Goal: Task Accomplishment & Management: Use online tool/utility

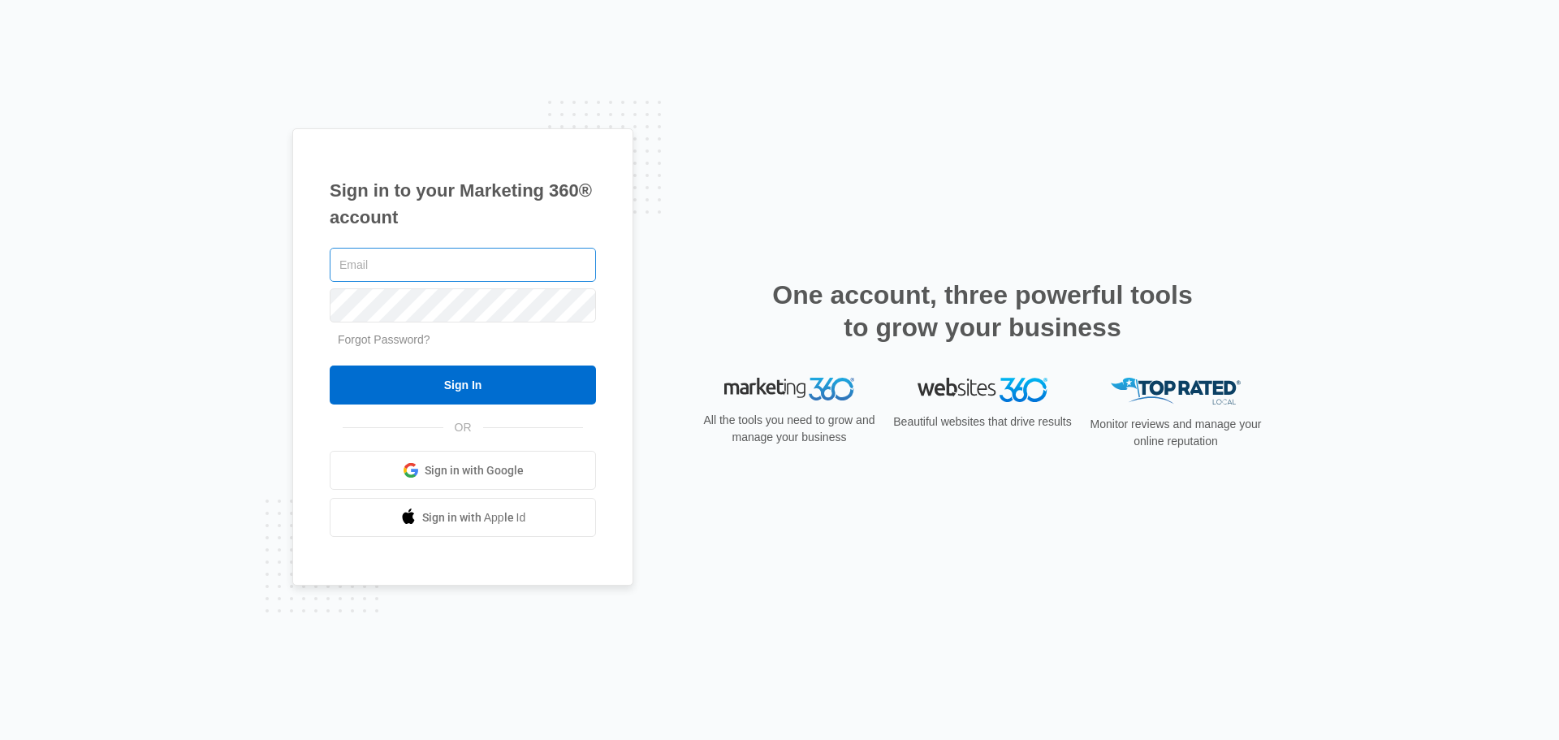
click at [454, 272] on input "text" at bounding box center [463, 265] width 266 height 34
type input "[EMAIL_ADDRESS][DOMAIN_NAME]"
click at [330, 365] on input "Sign In" at bounding box center [463, 384] width 266 height 39
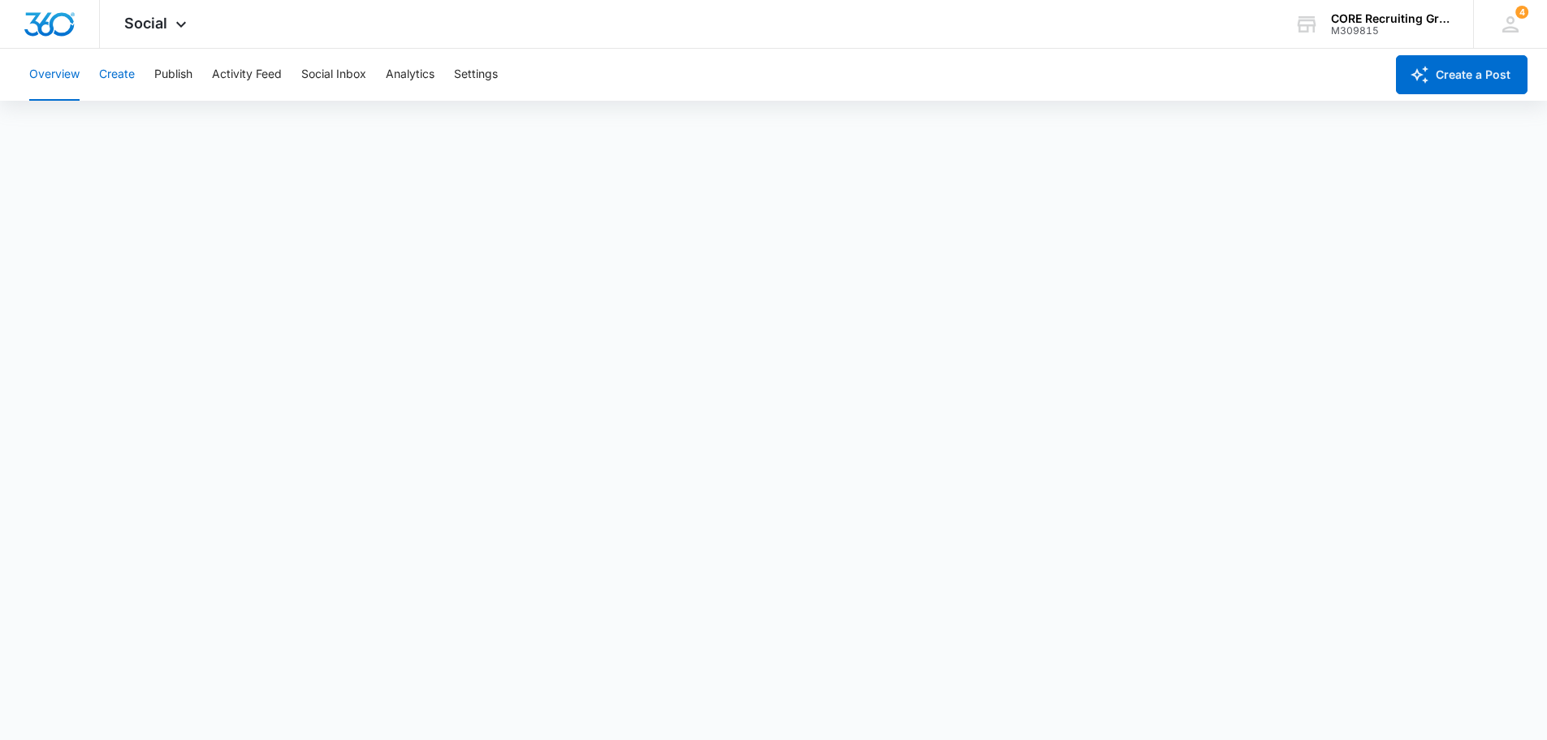
click at [106, 68] on button "Create" at bounding box center [117, 75] width 36 height 52
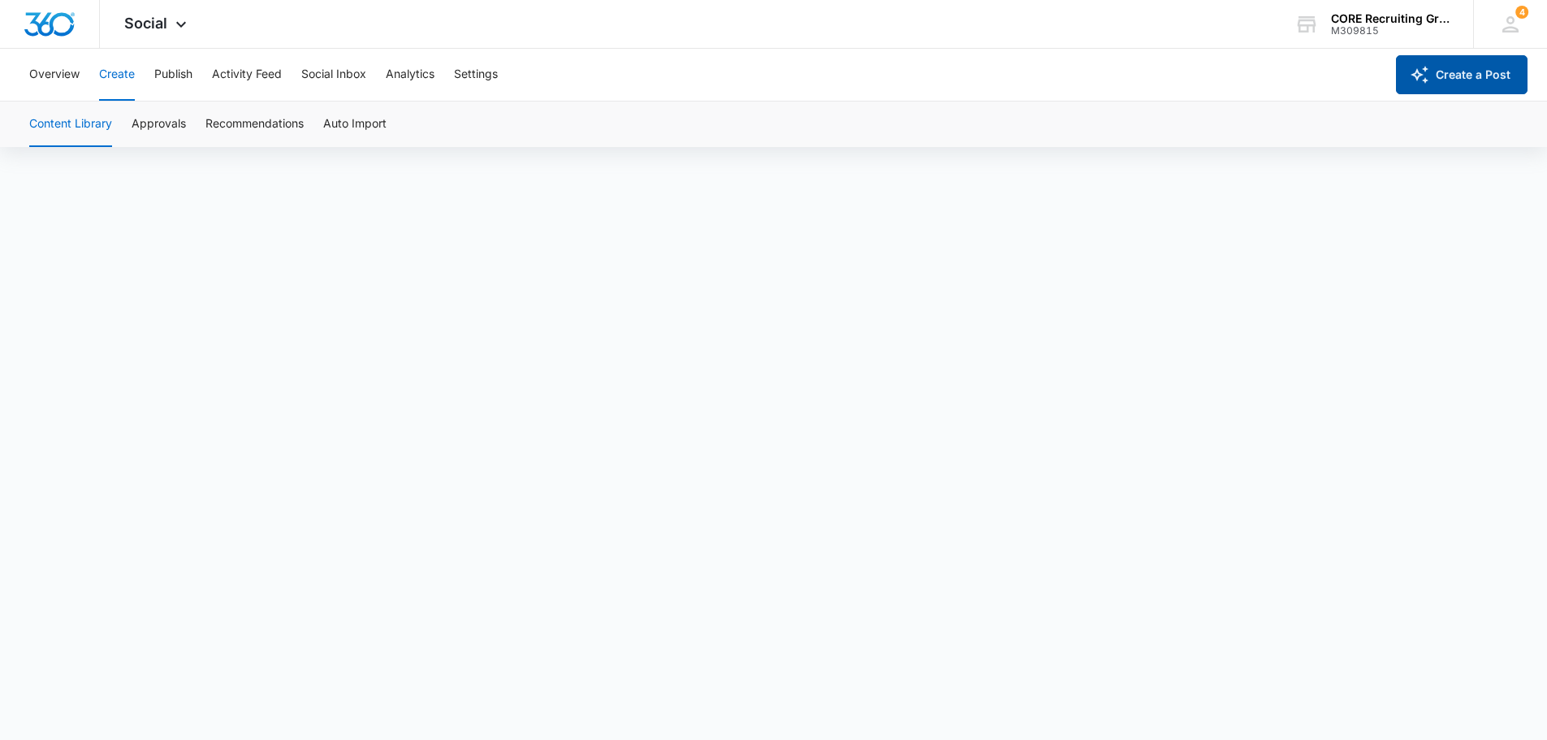
click at [1446, 71] on button "Create a Post" at bounding box center [1462, 74] width 132 height 39
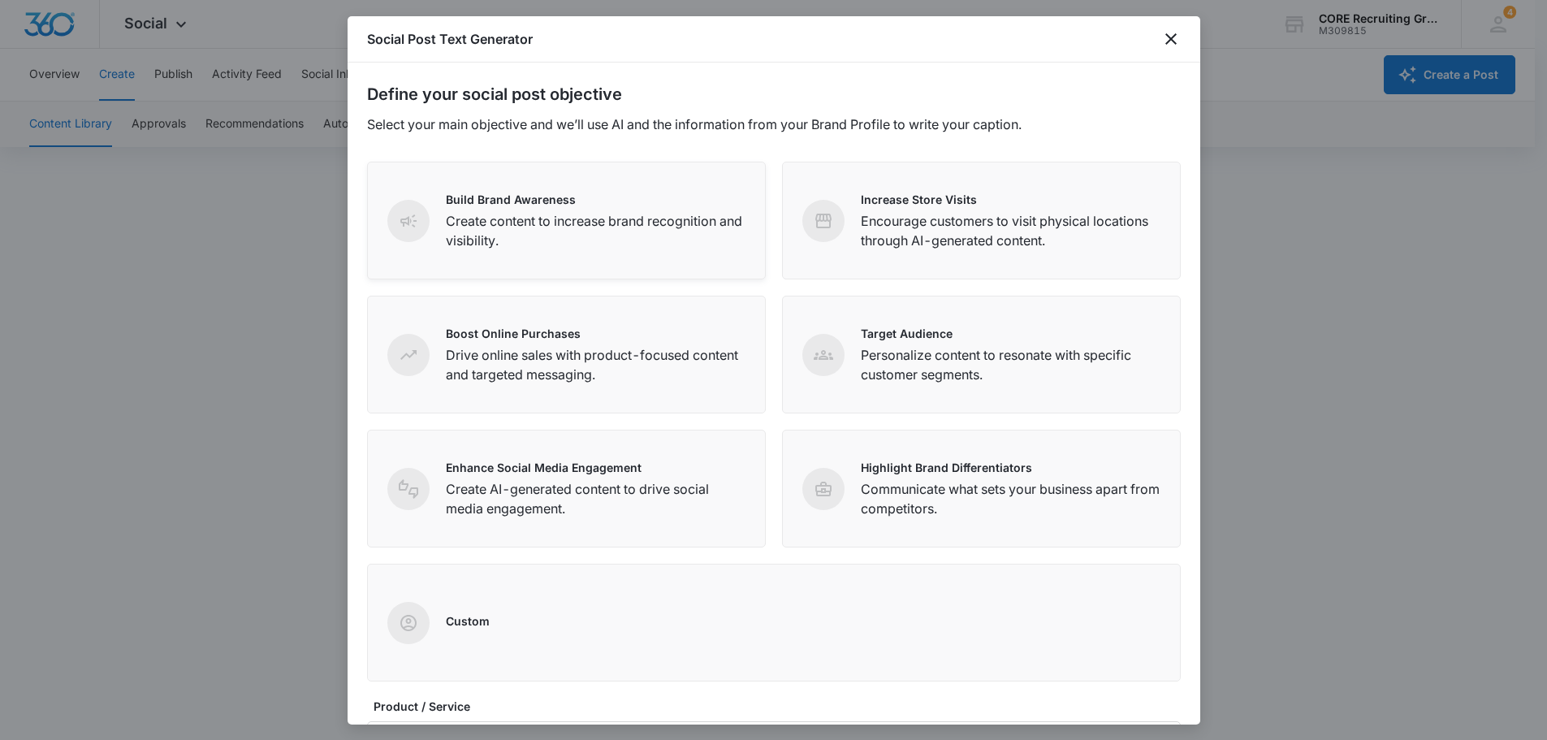
click at [514, 227] on p "Create content to increase brand recognition and visibility." at bounding box center [596, 230] width 300 height 39
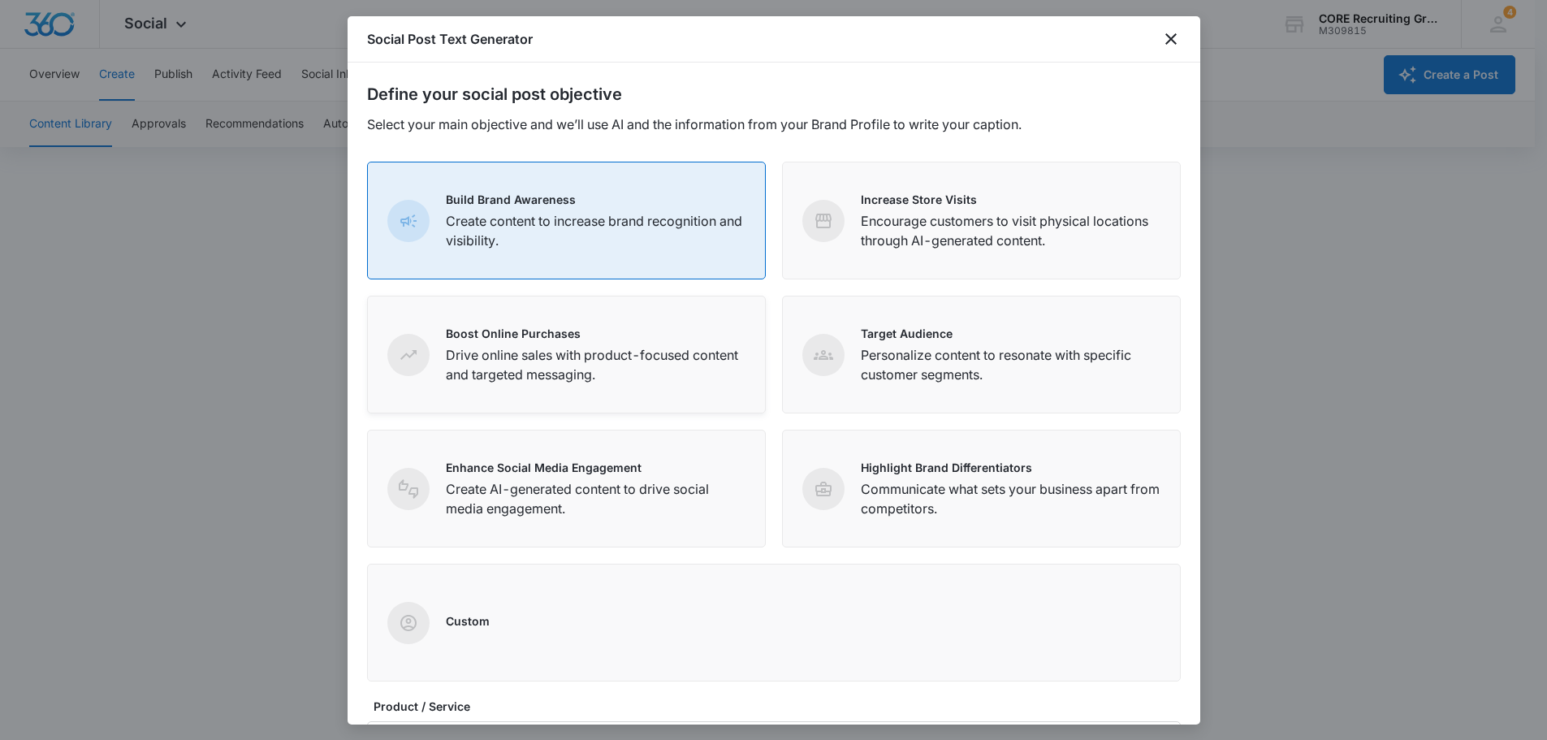
click at [523, 352] on p "Drive online sales with product-focused content and targeted messaging." at bounding box center [596, 364] width 300 height 39
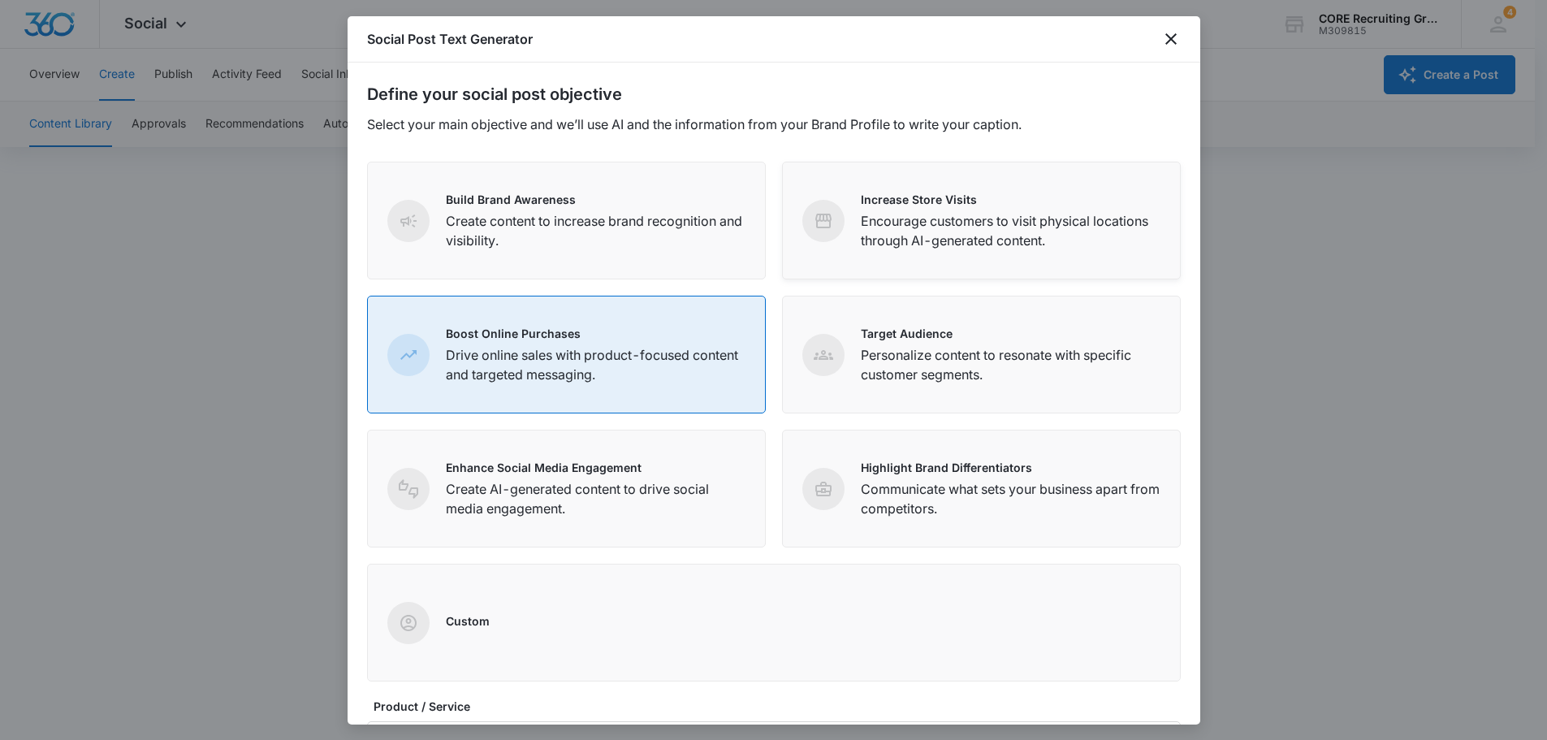
click at [819, 235] on span at bounding box center [823, 221] width 42 height 42
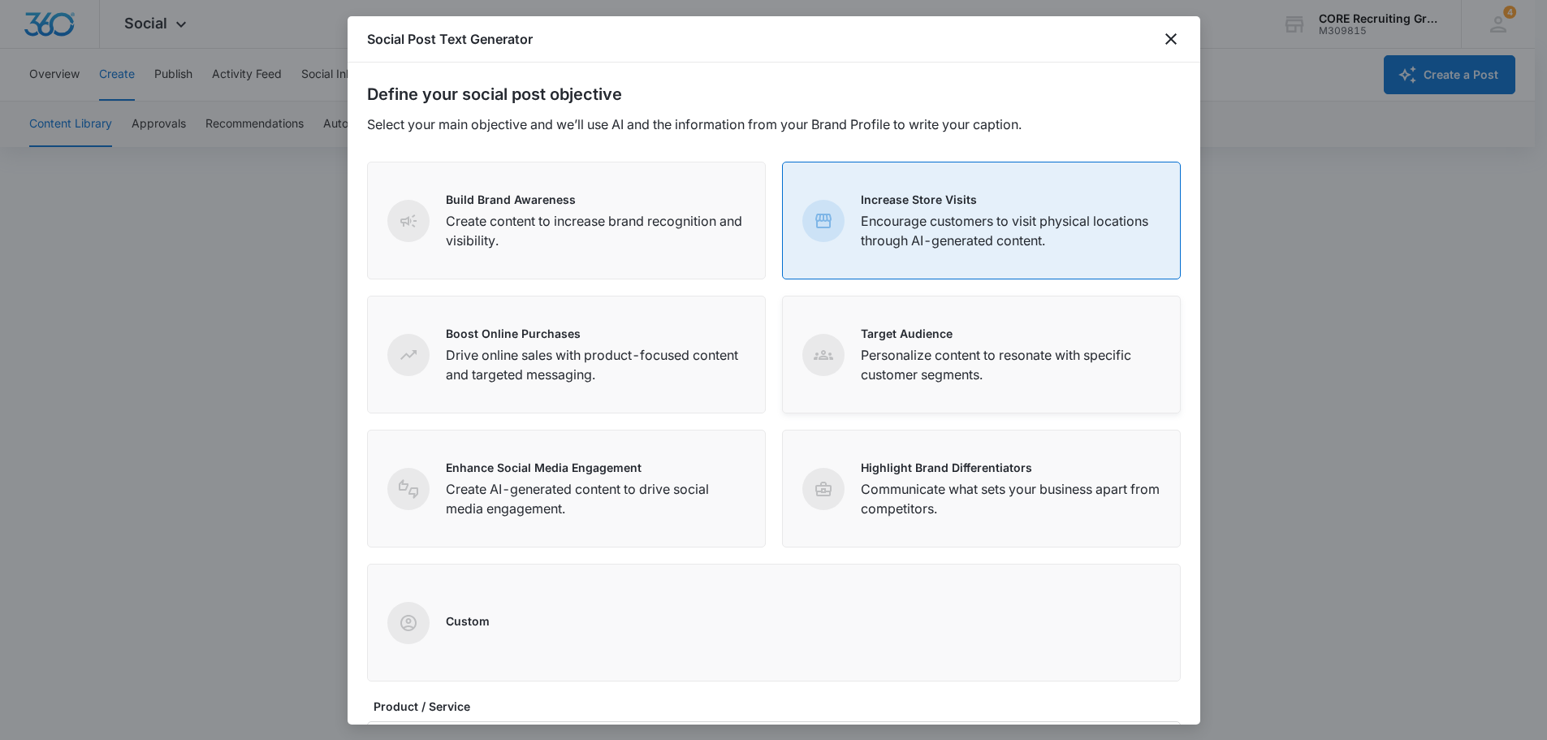
drag, startPoint x: 878, startPoint y: 342, endPoint x: 871, endPoint y: 332, distance: 11.7
click at [878, 340] on div "Target Audience Personalize content to resonate with specific customer segments." at bounding box center [1011, 354] width 300 height 59
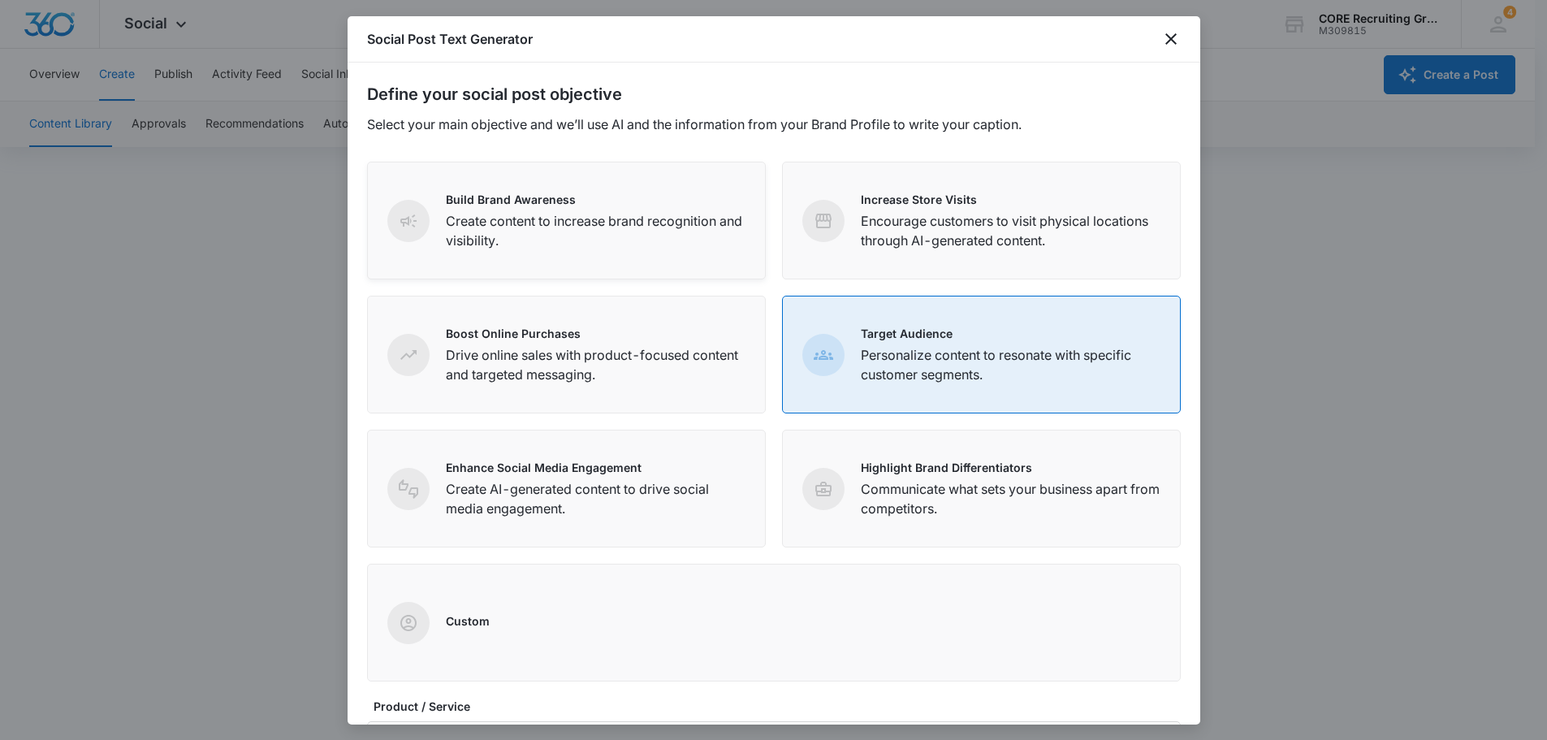
click at [498, 218] on p "Create content to increase brand recognition and visibility." at bounding box center [596, 230] width 300 height 39
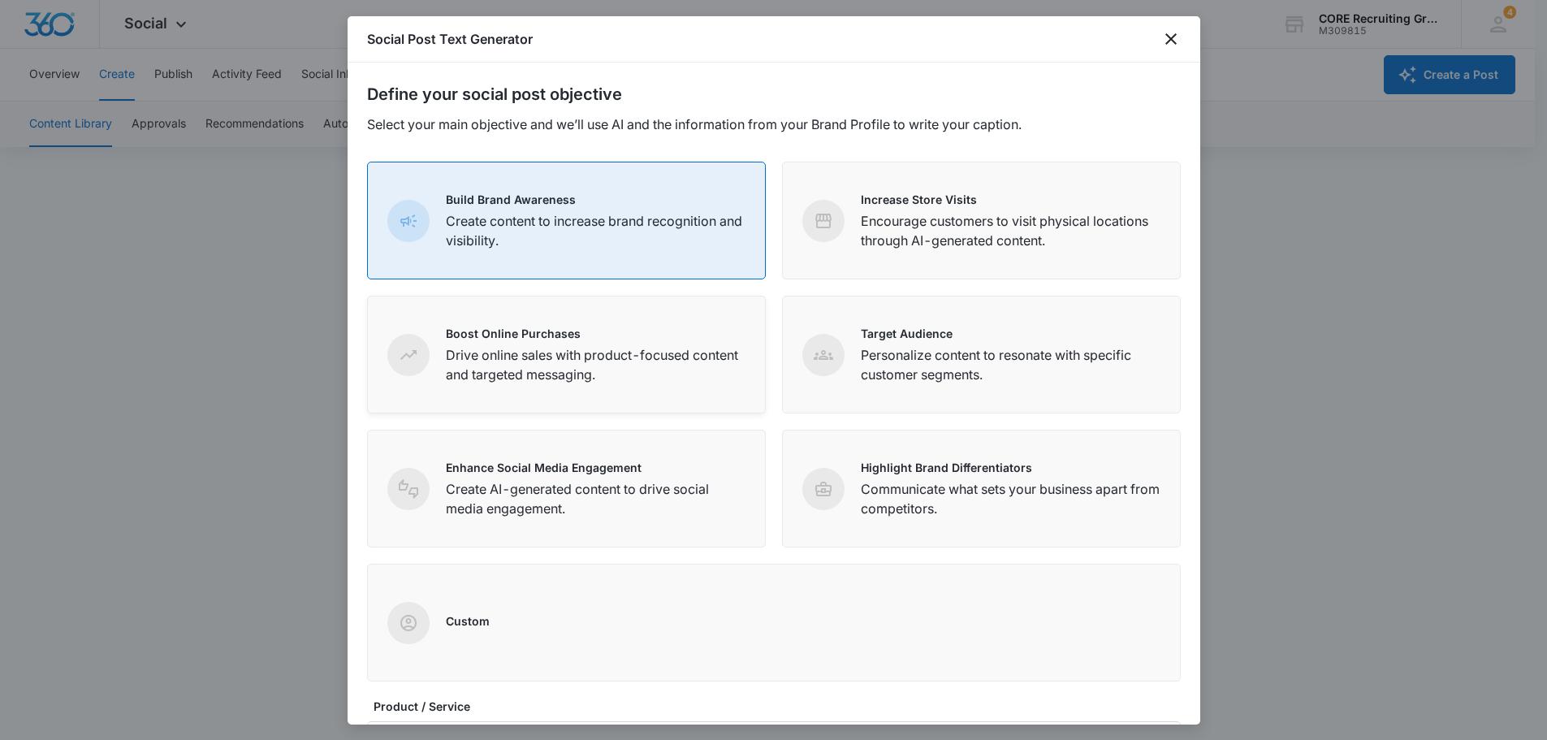
click at [519, 341] on div "Boost Online Purchases Drive online sales with product-focused content and targ…" at bounding box center [596, 354] width 300 height 59
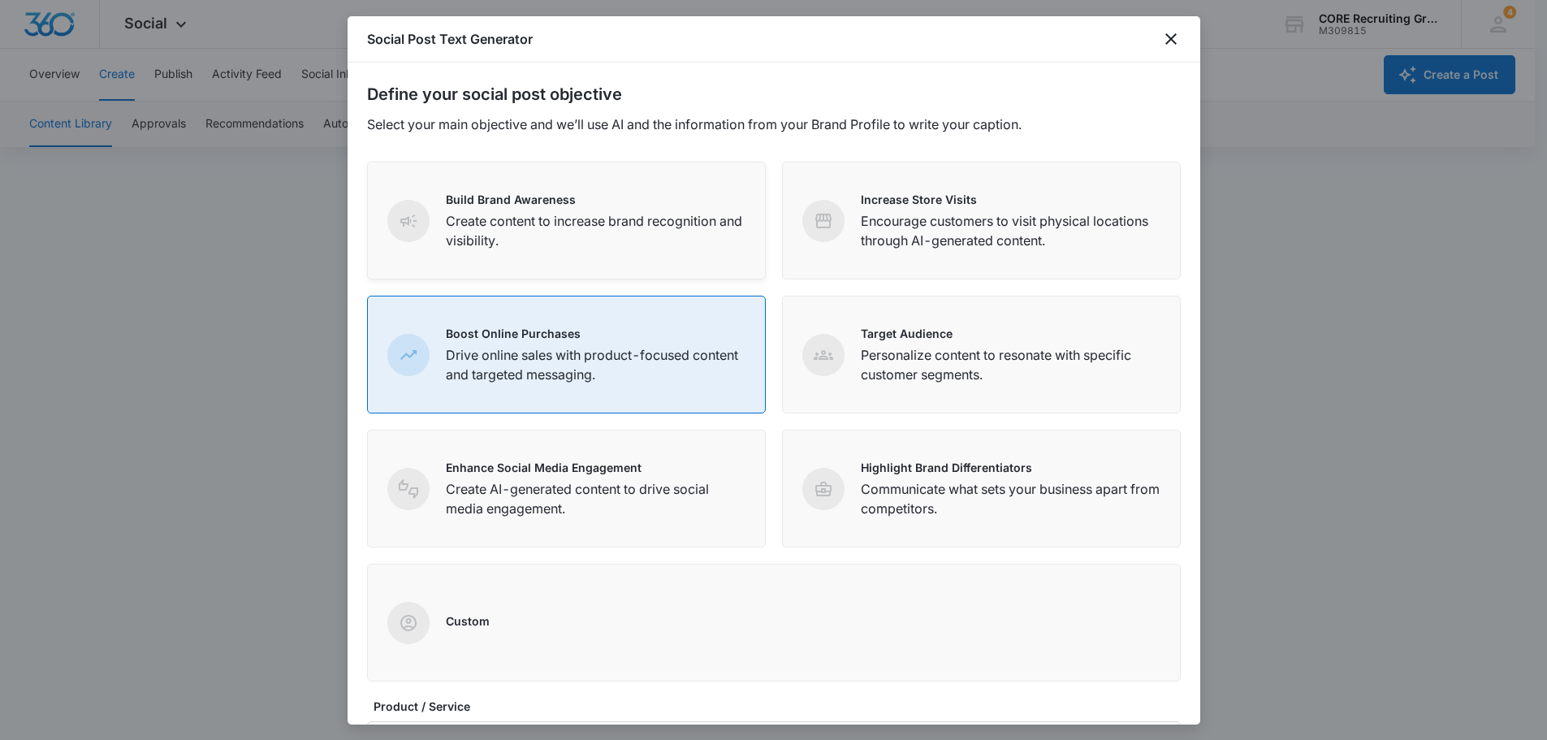
click at [480, 224] on p "Create content to increase brand recognition and visibility." at bounding box center [596, 230] width 300 height 39
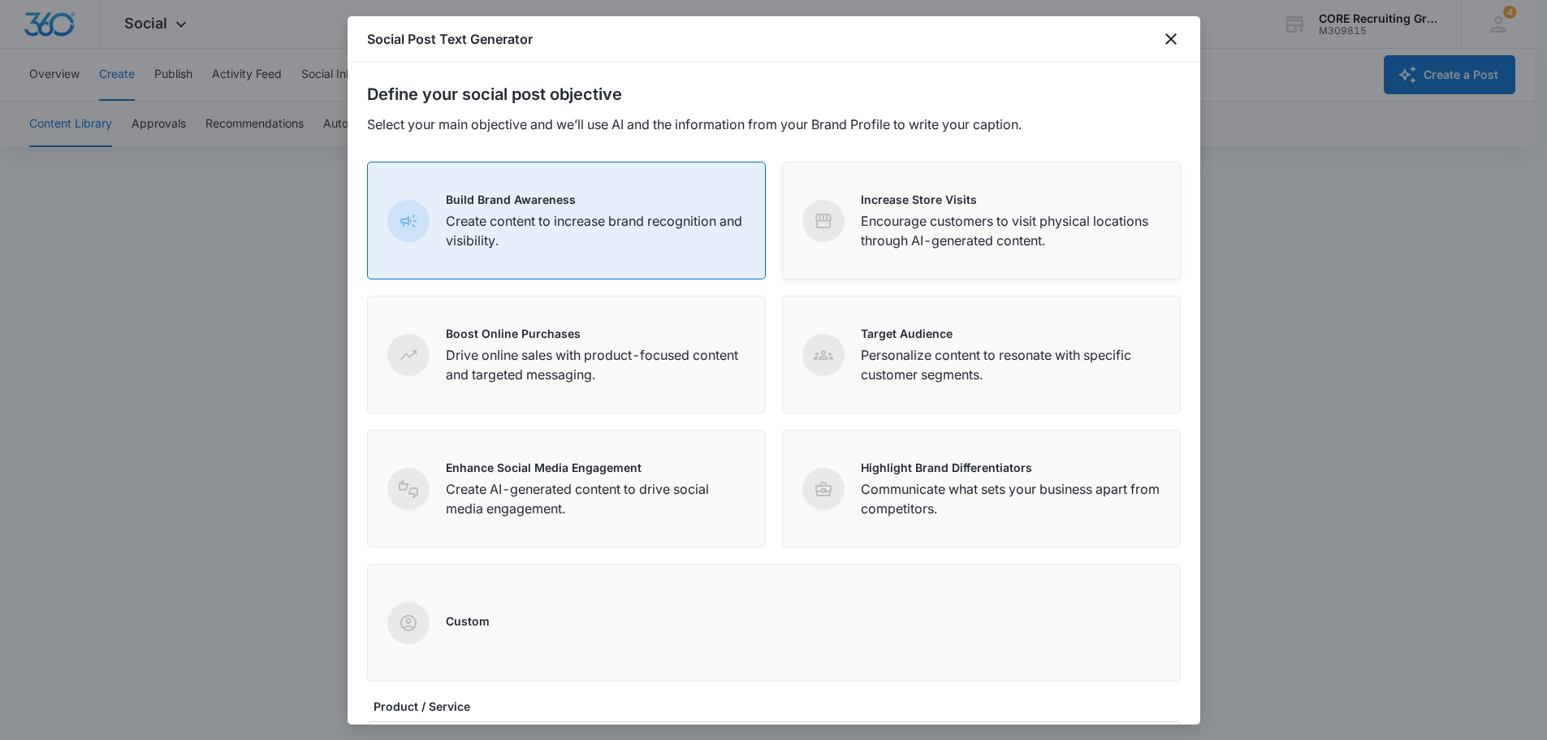
click at [889, 188] on div "Increase Store Visits Encourage customers to visit physical locations through A…" at bounding box center [981, 221] width 399 height 118
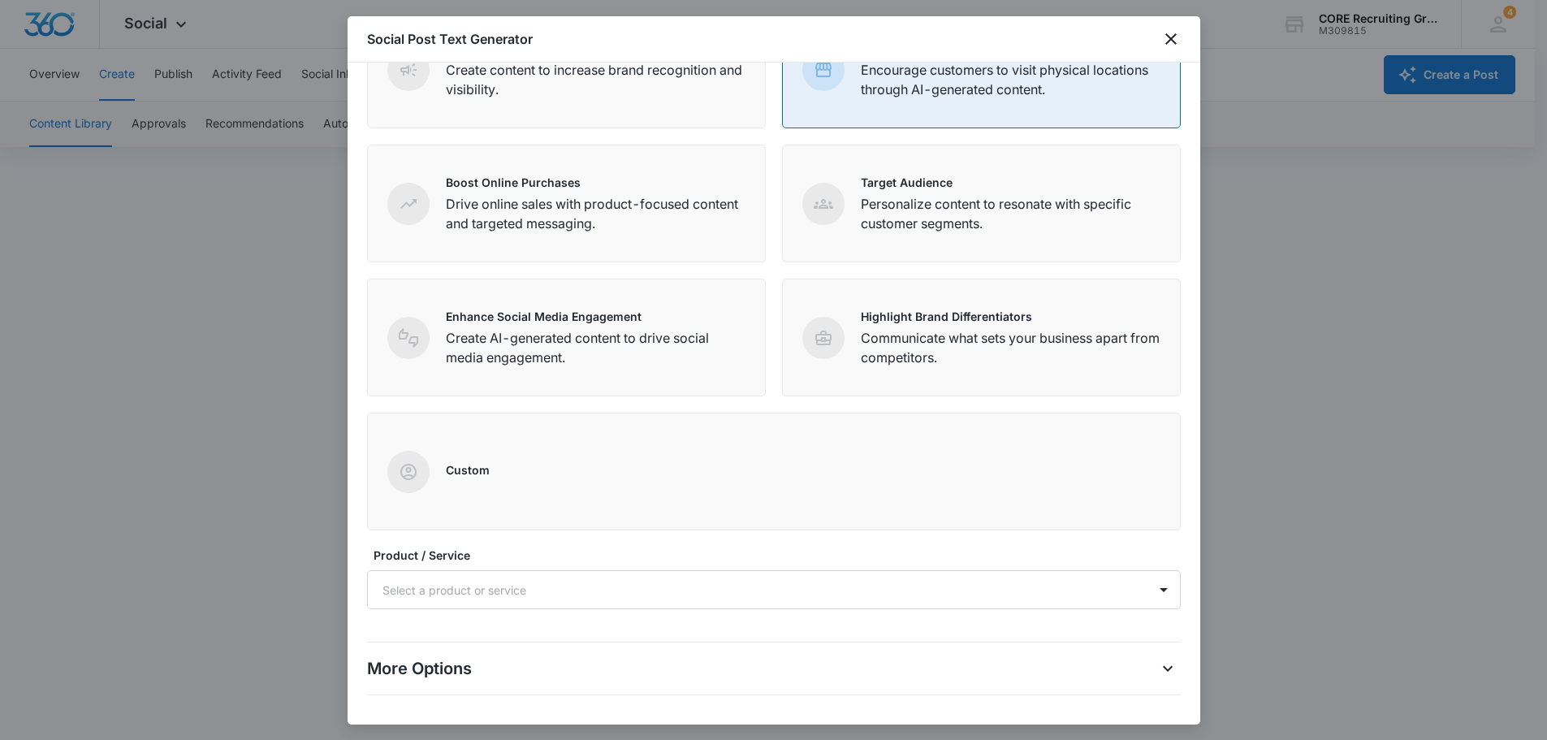
scroll to position [210, 0]
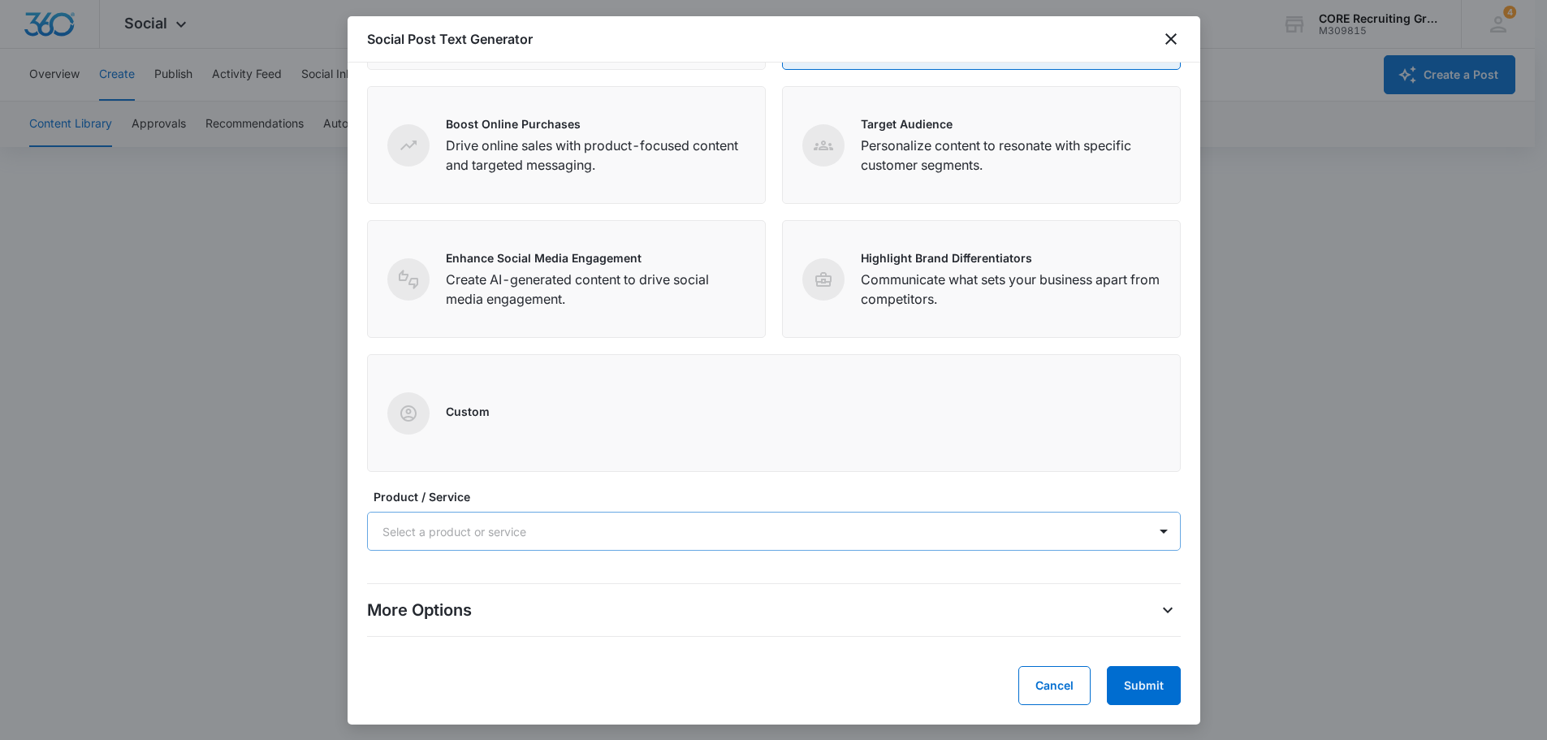
click at [663, 521] on div at bounding box center [754, 531] width 744 height 20
click at [602, 588] on div "Career Coaching" at bounding box center [772, 588] width 771 height 17
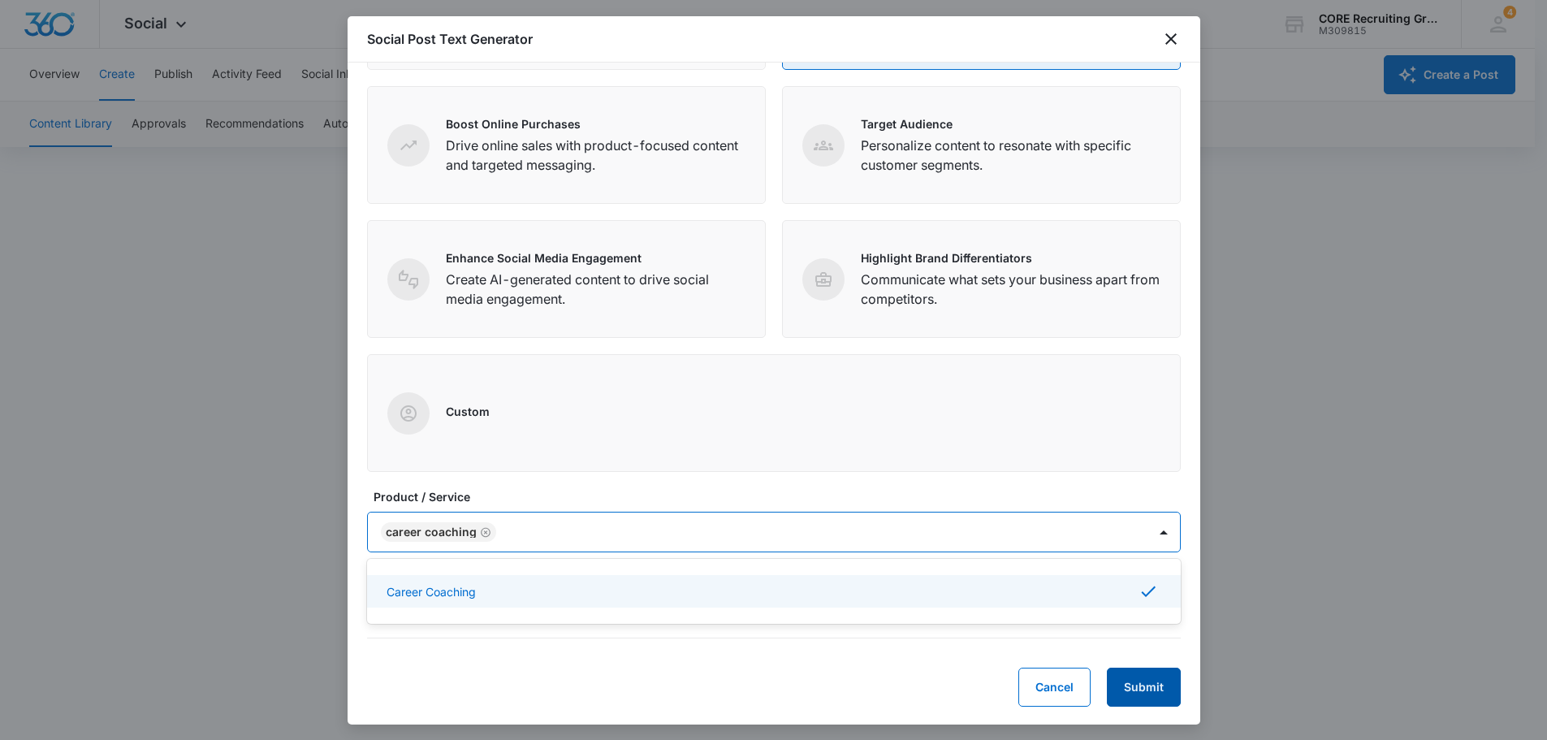
click at [1134, 681] on button "Submit" at bounding box center [1144, 687] width 74 height 39
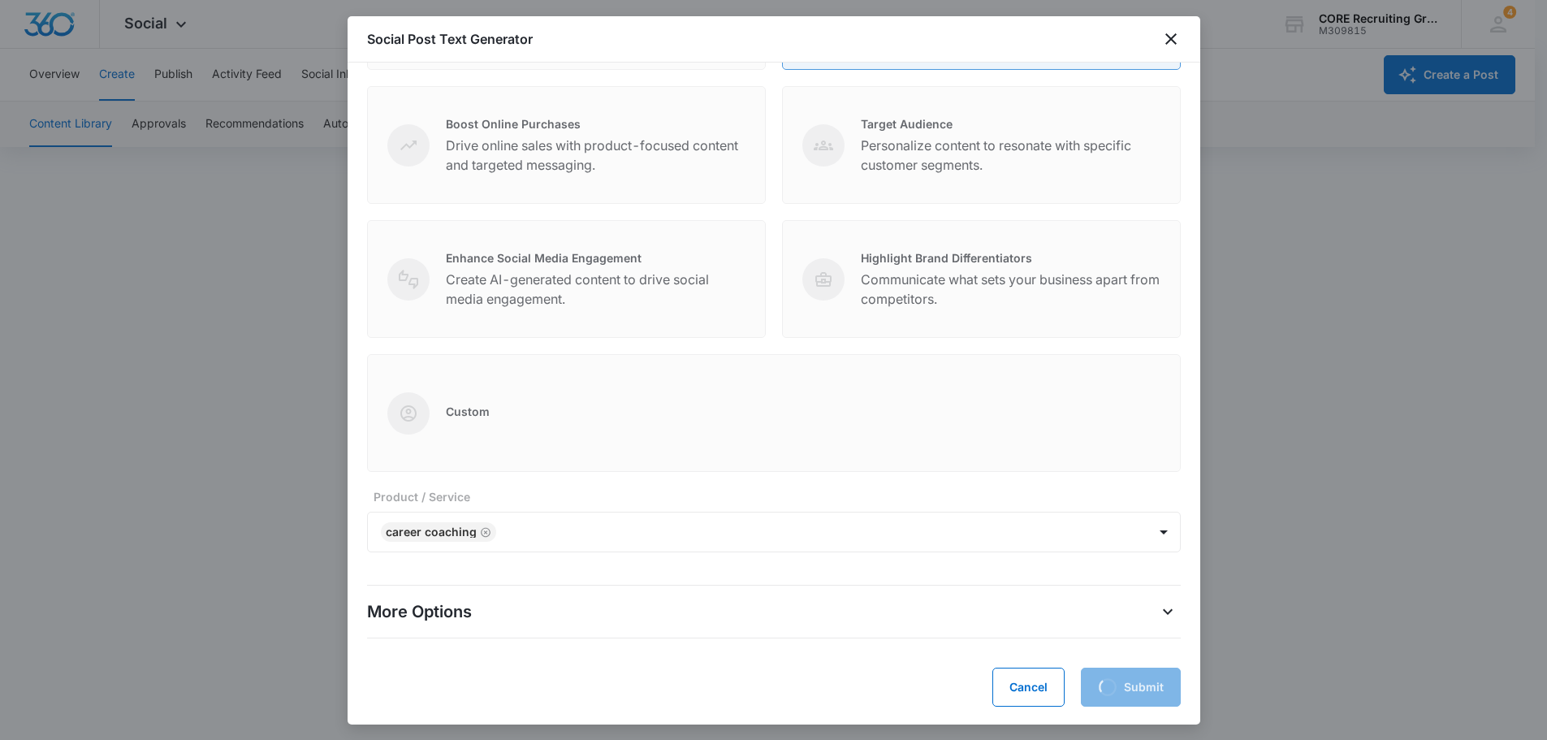
scroll to position [211, 0]
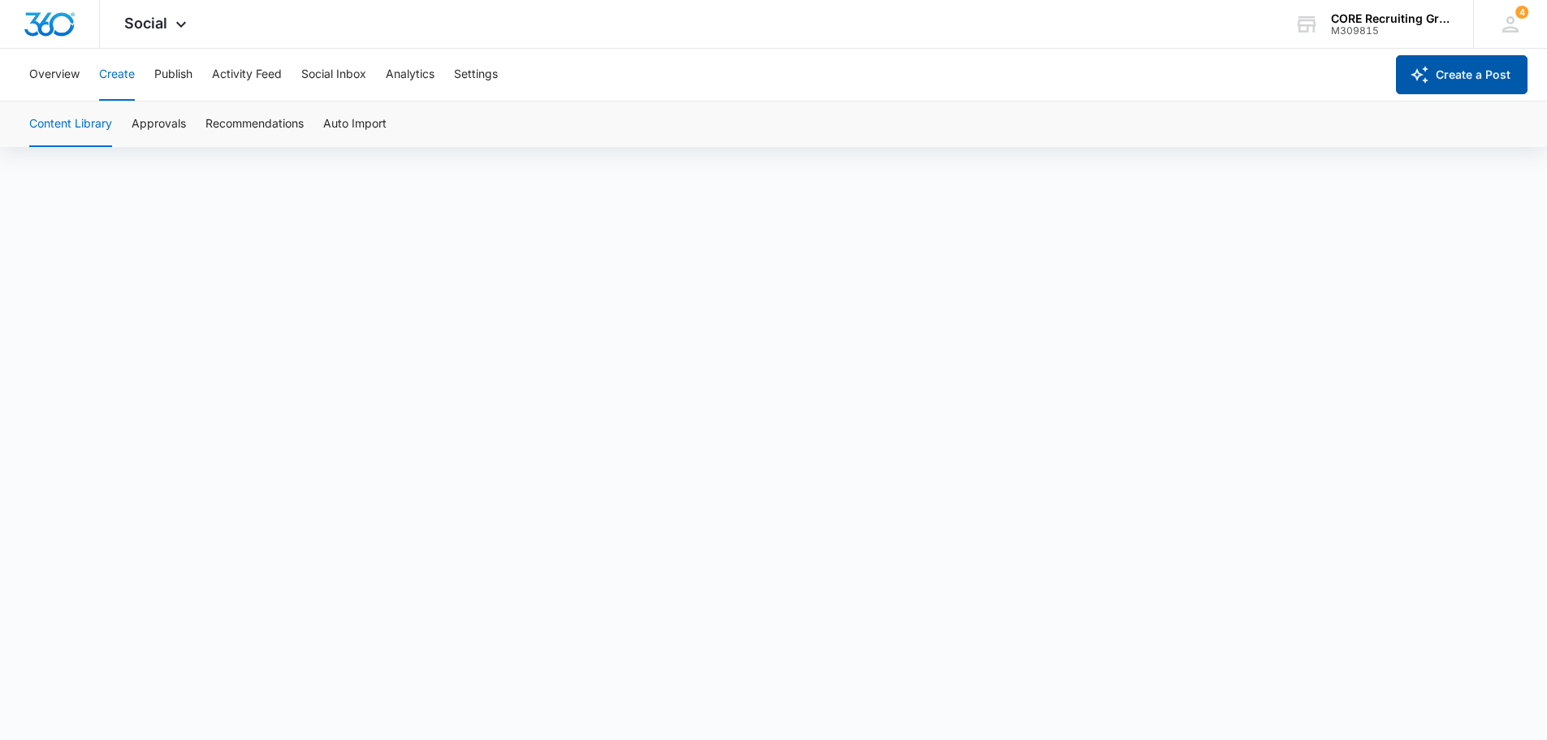
click at [1432, 71] on button "Create a Post" at bounding box center [1462, 74] width 132 height 39
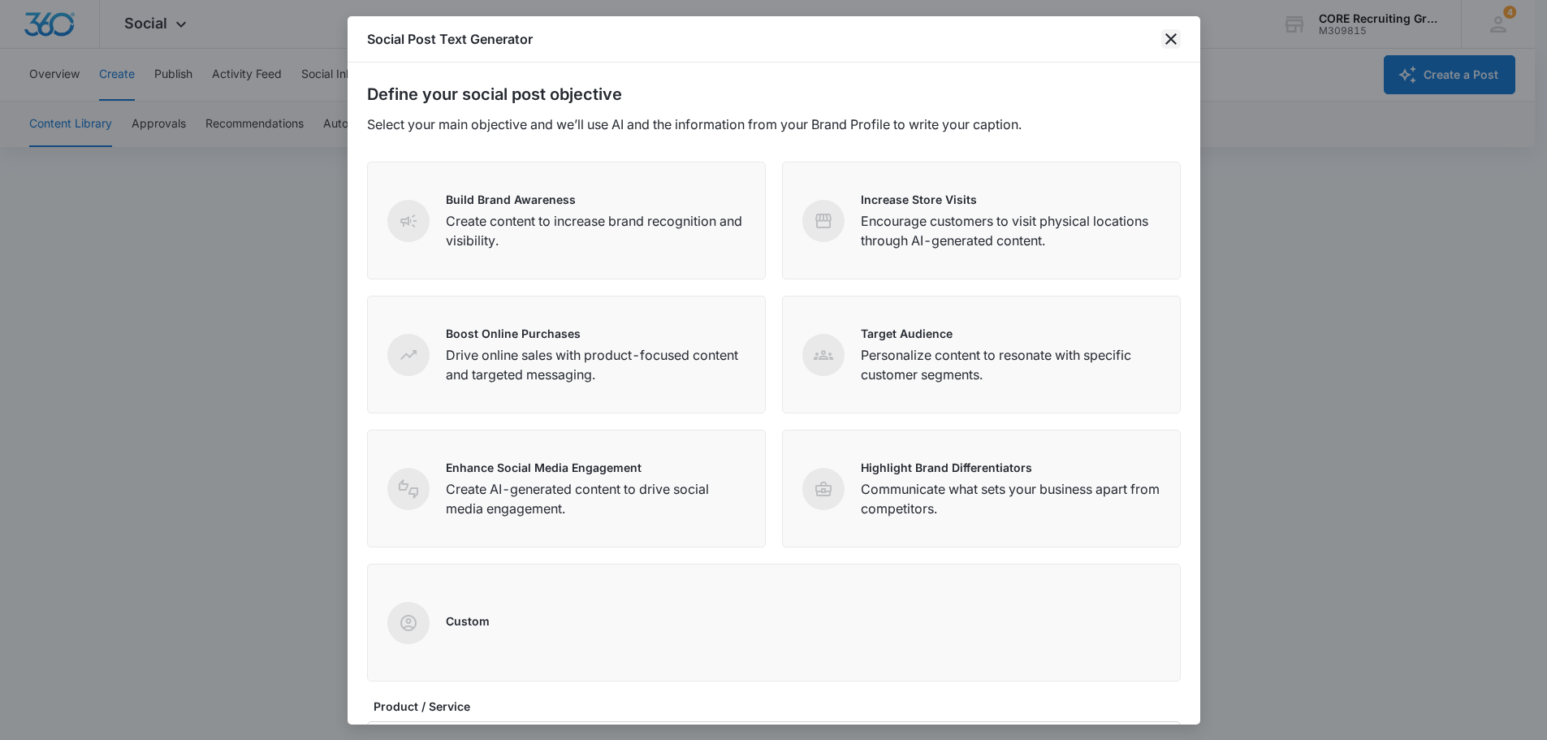
drag, startPoint x: 1172, startPoint y: 45, endPoint x: 1154, endPoint y: 56, distance: 20.8
click at [1171, 45] on icon "close" at bounding box center [1170, 38] width 19 height 19
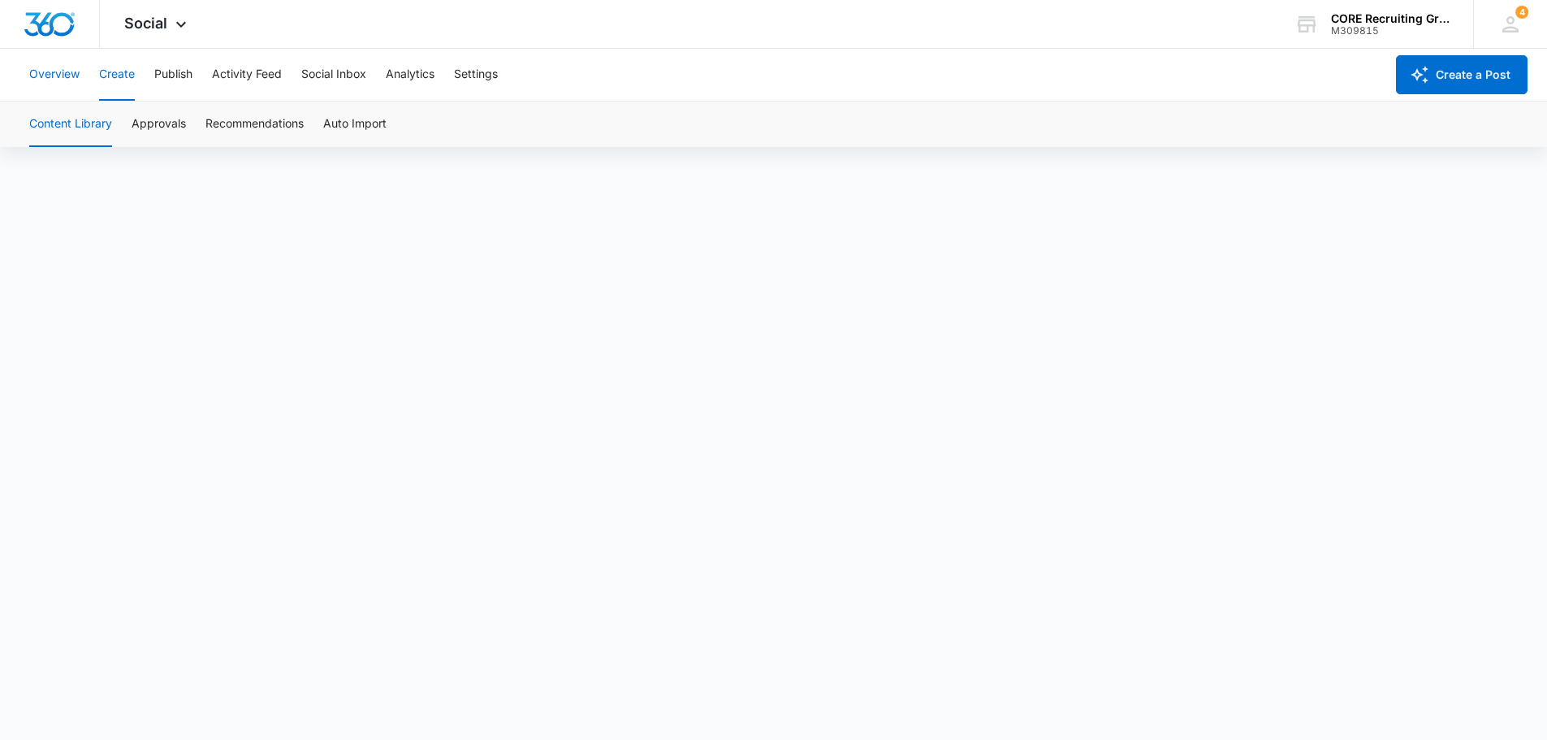
click at [58, 71] on button "Overview" at bounding box center [54, 75] width 50 height 52
click at [54, 23] on img "Dashboard" at bounding box center [50, 24] width 52 height 24
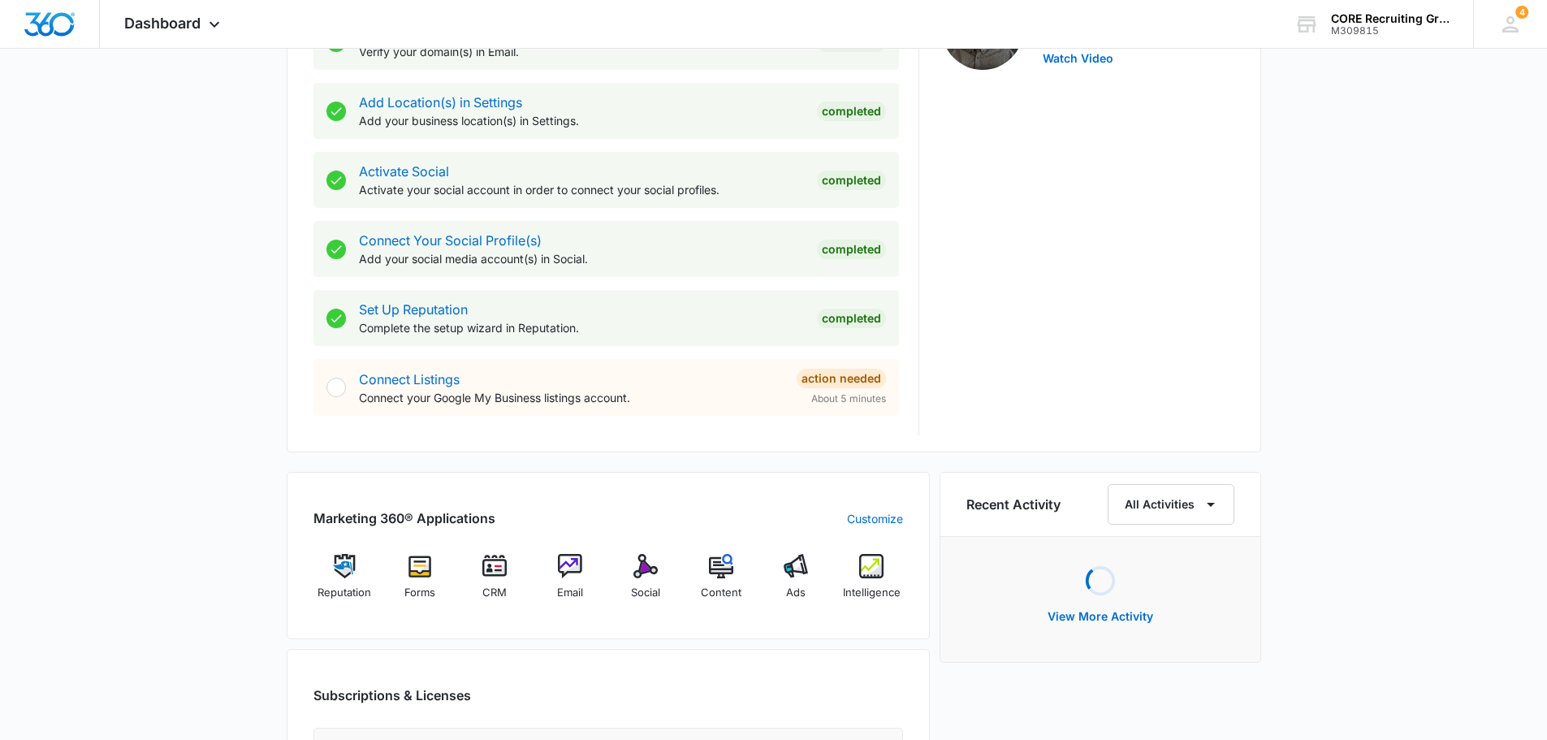
scroll to position [748, 0]
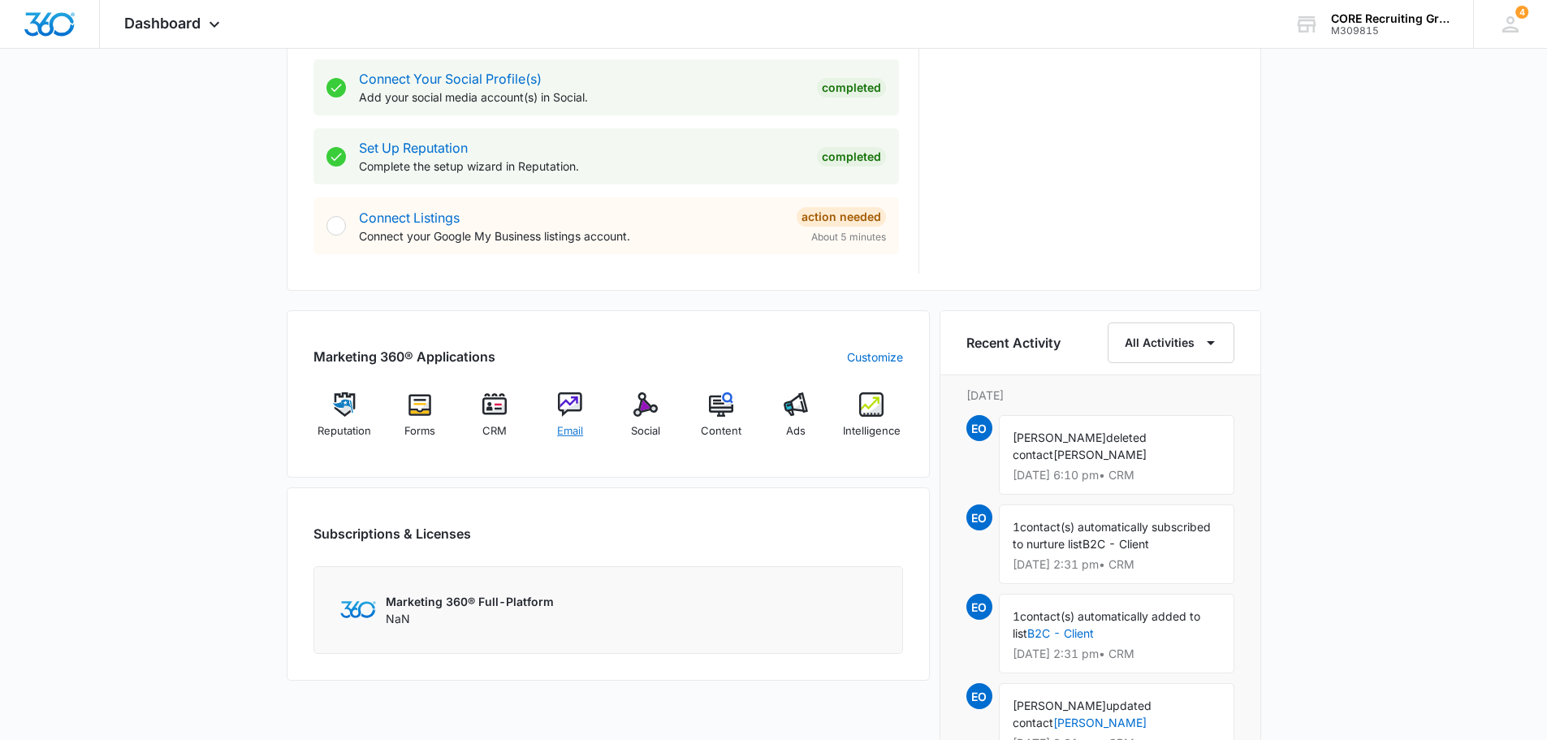
click at [568, 409] on img at bounding box center [570, 404] width 24 height 24
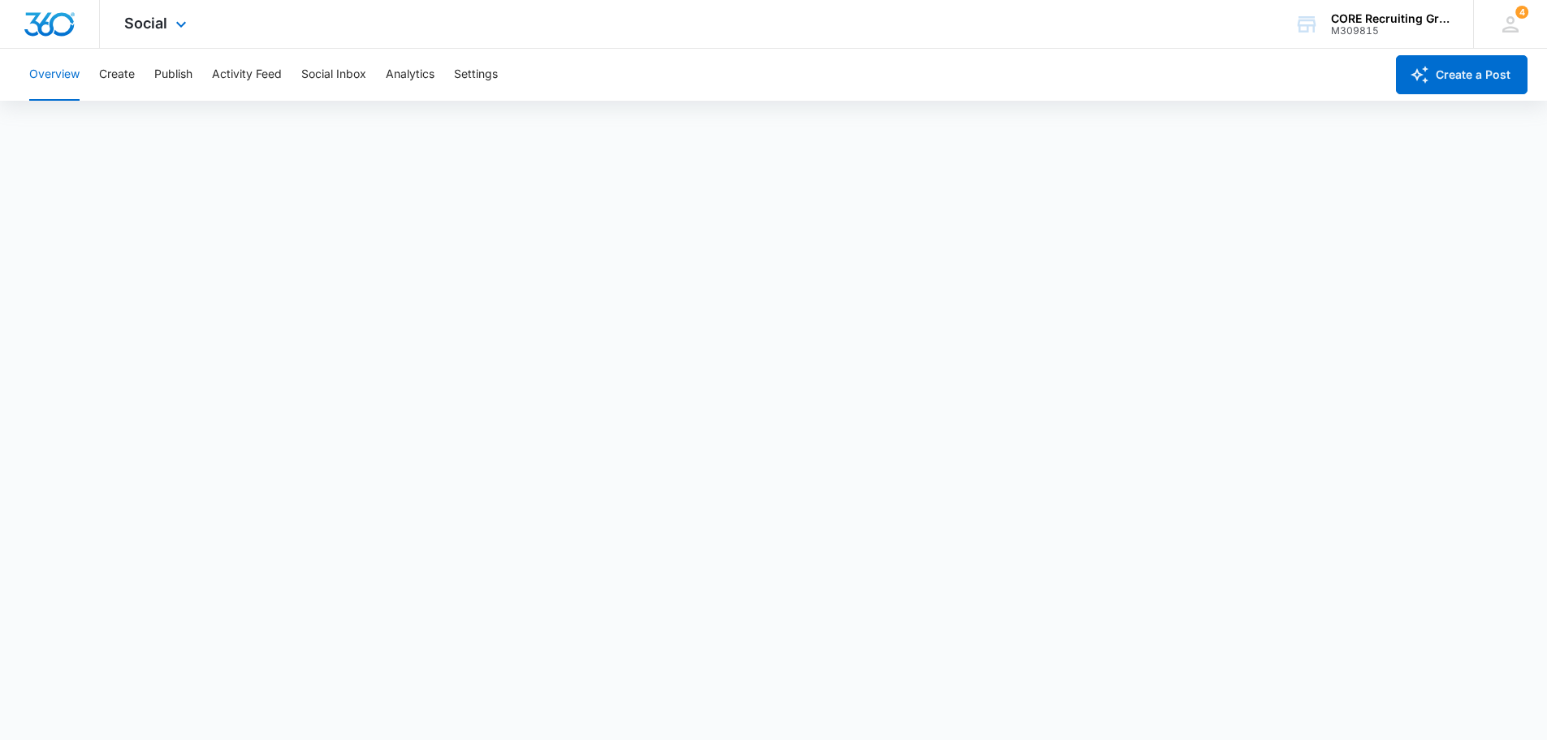
click at [59, 17] on img "Dashboard" at bounding box center [50, 24] width 52 height 24
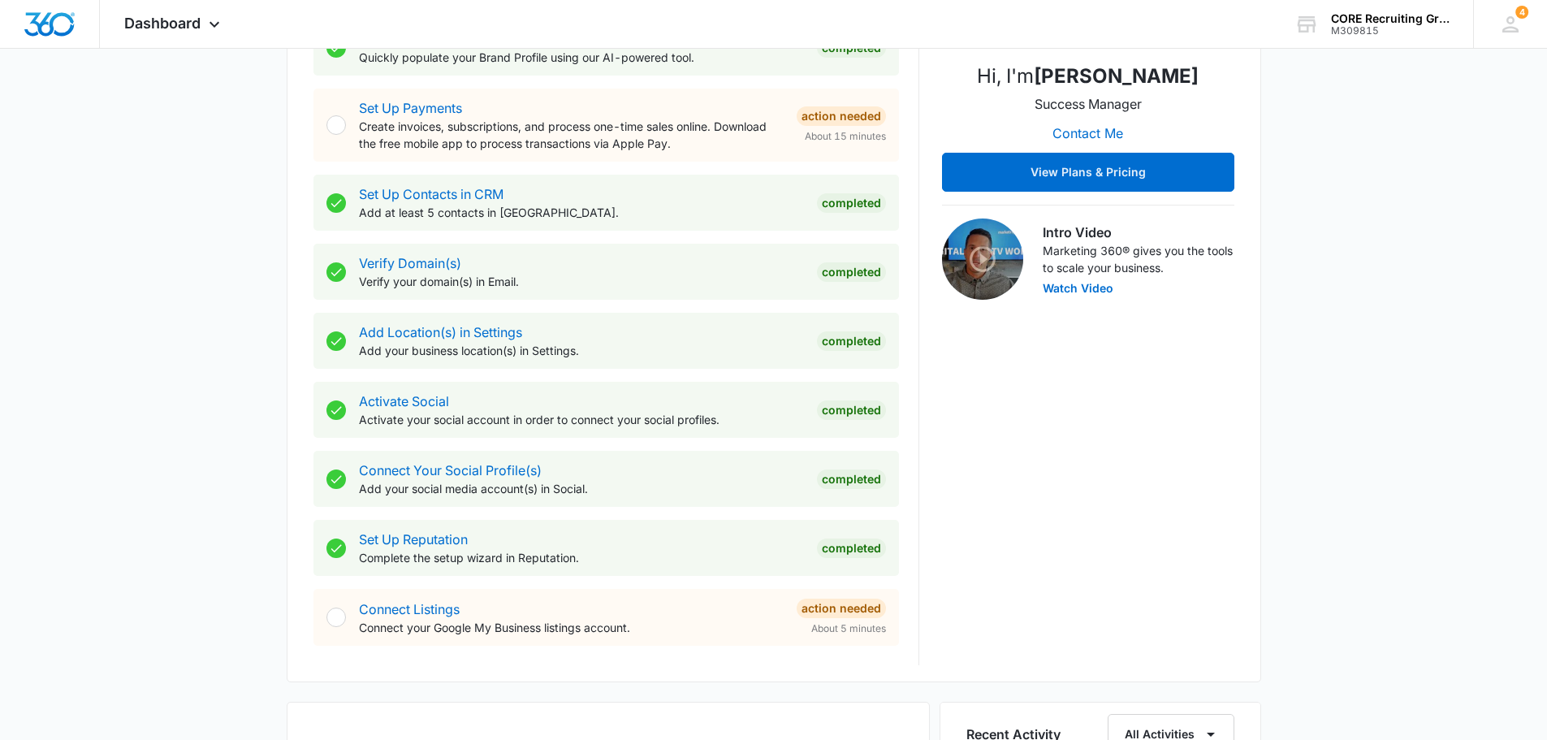
scroll to position [731, 0]
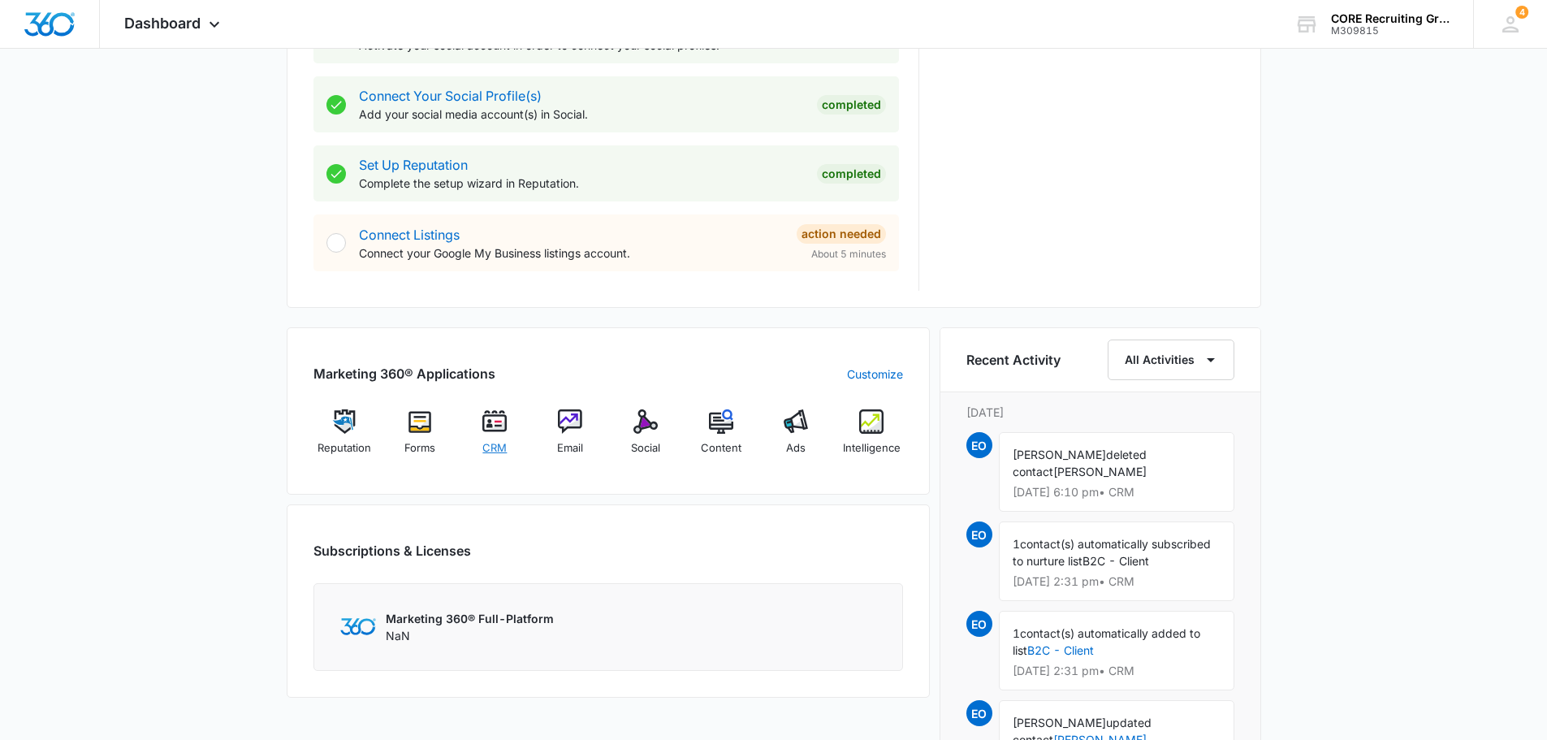
click at [499, 355] on div "CRM" at bounding box center [495, 438] width 63 height 58
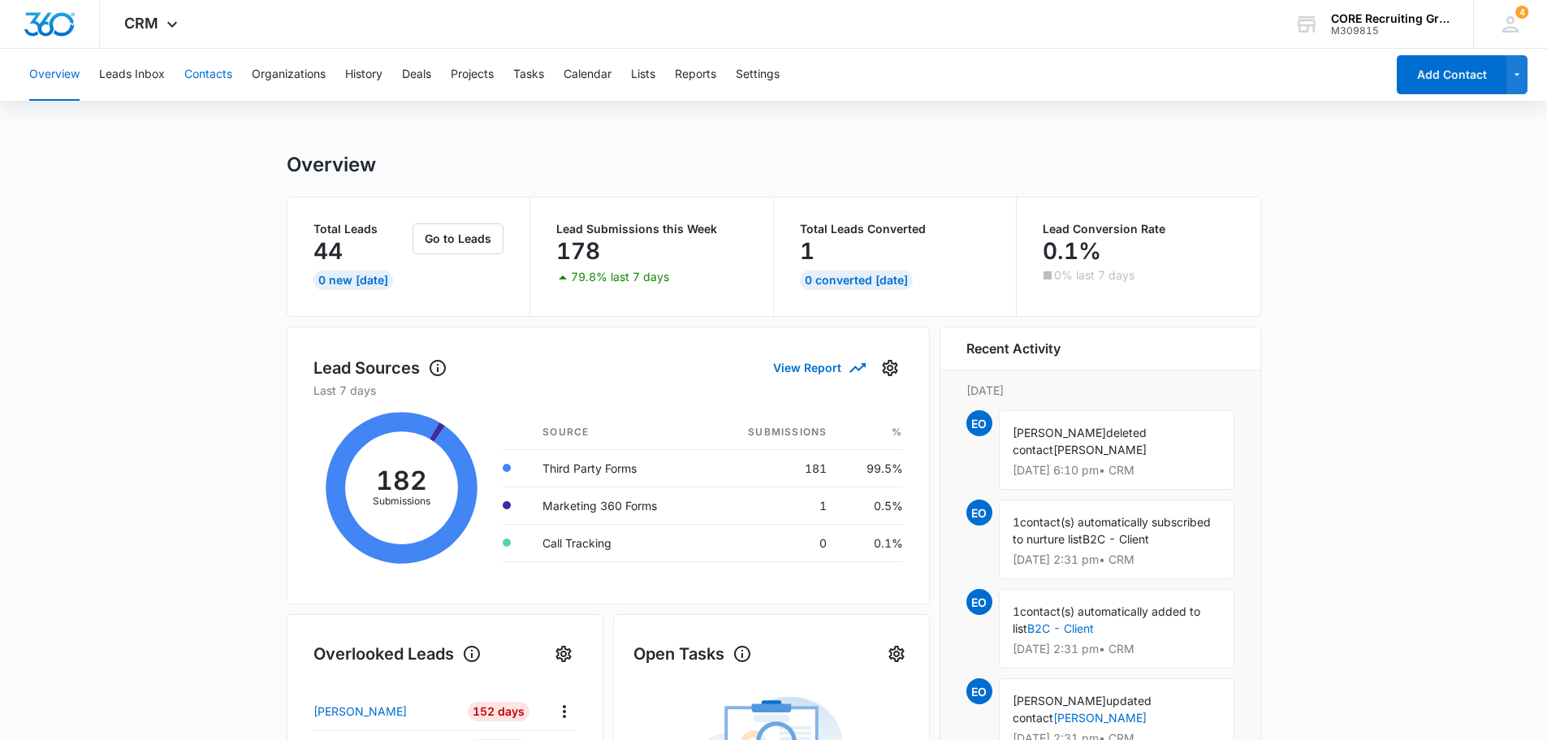
click at [209, 76] on button "Contacts" at bounding box center [208, 75] width 48 height 52
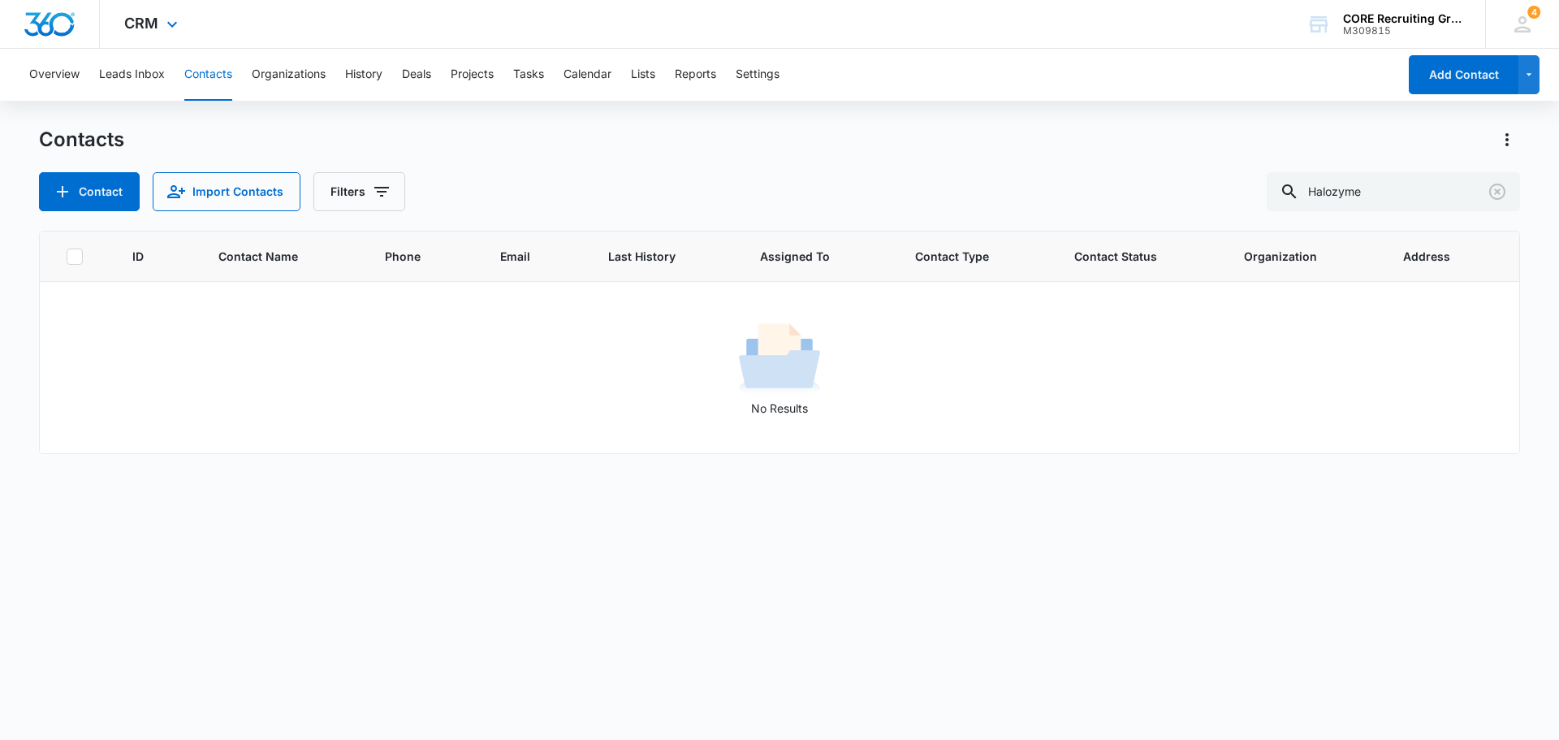
click at [56, 28] on img "Dashboard" at bounding box center [50, 24] width 52 height 24
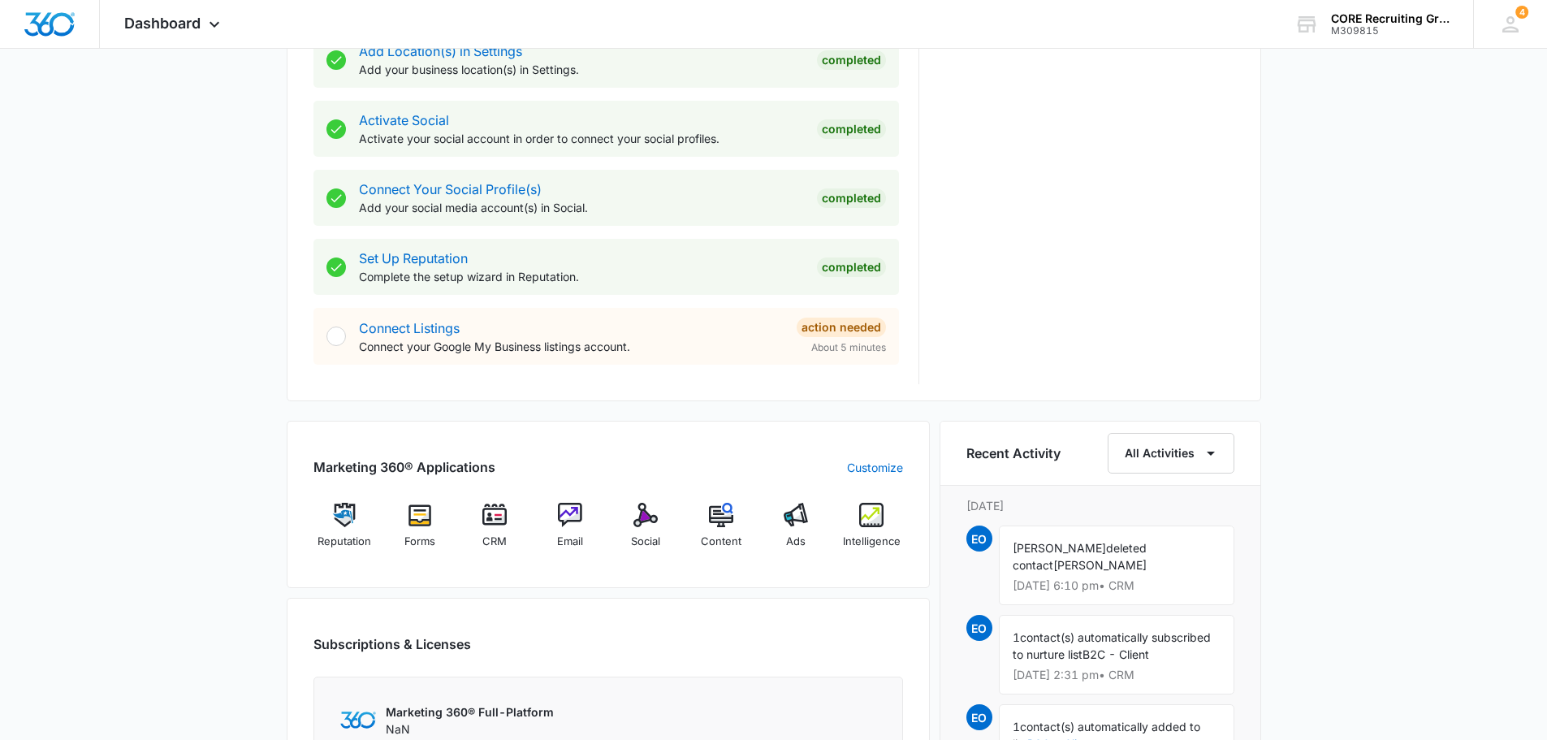
scroll to position [893, 0]
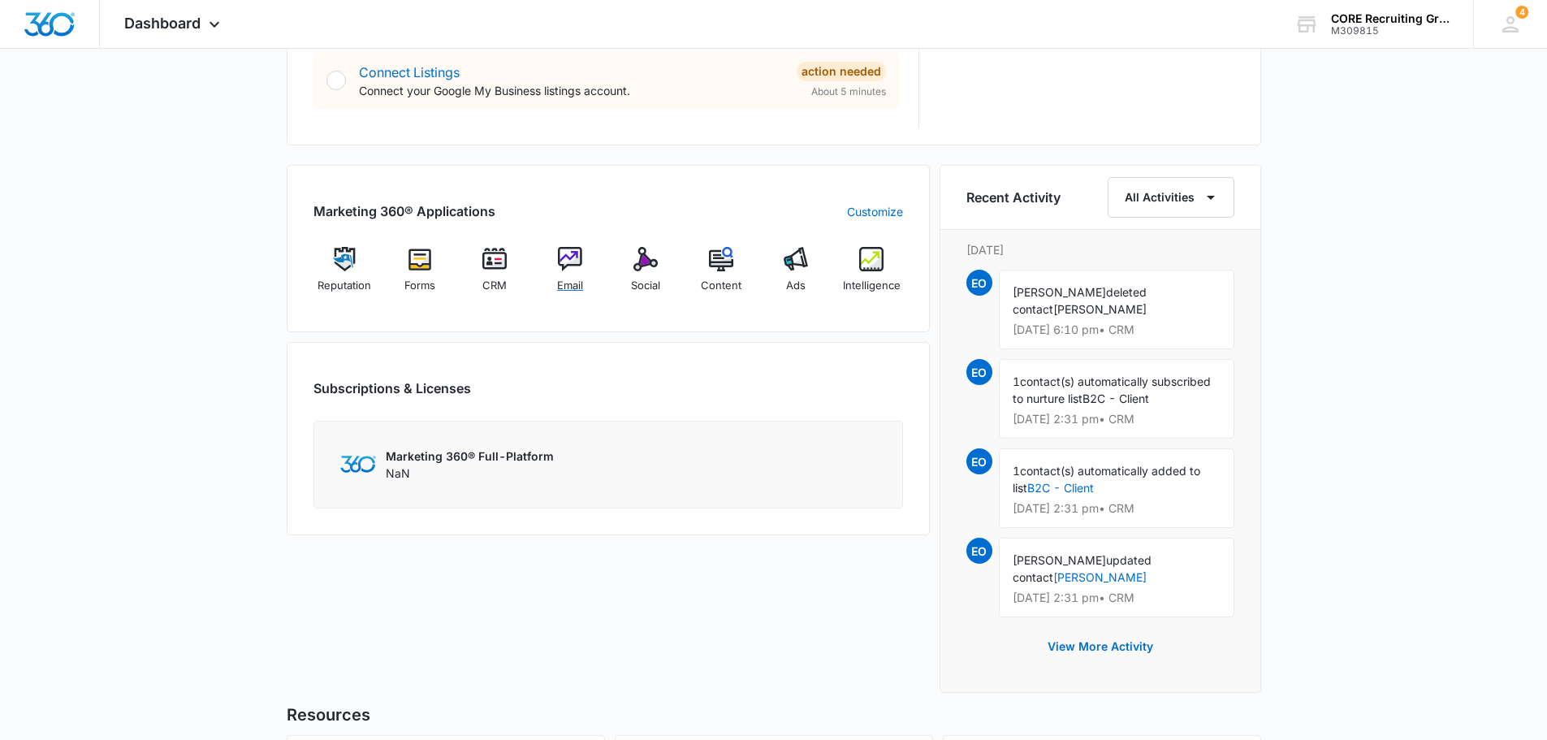
click at [573, 258] on img at bounding box center [570, 259] width 24 height 24
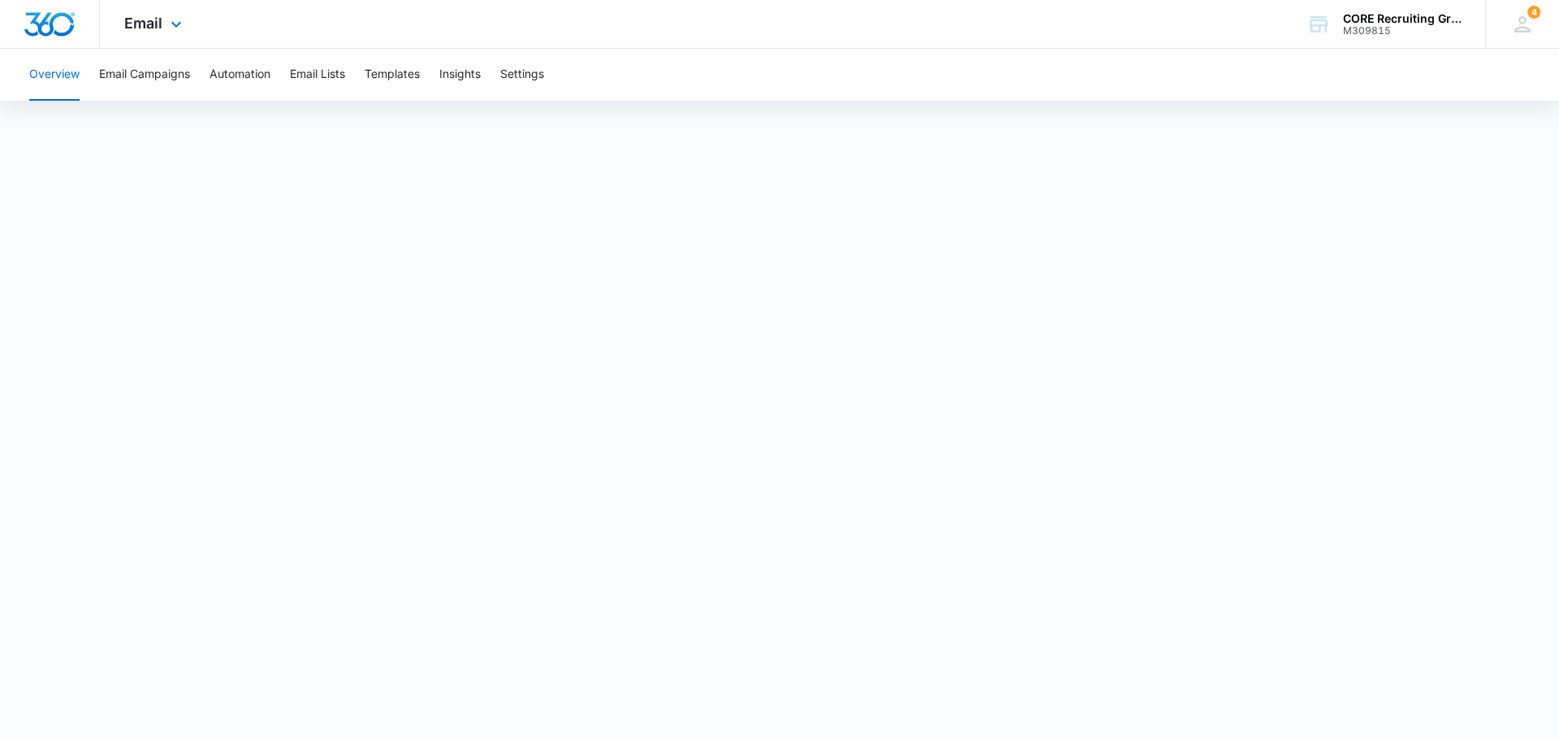
click at [67, 35] on img "Dashboard" at bounding box center [50, 24] width 52 height 24
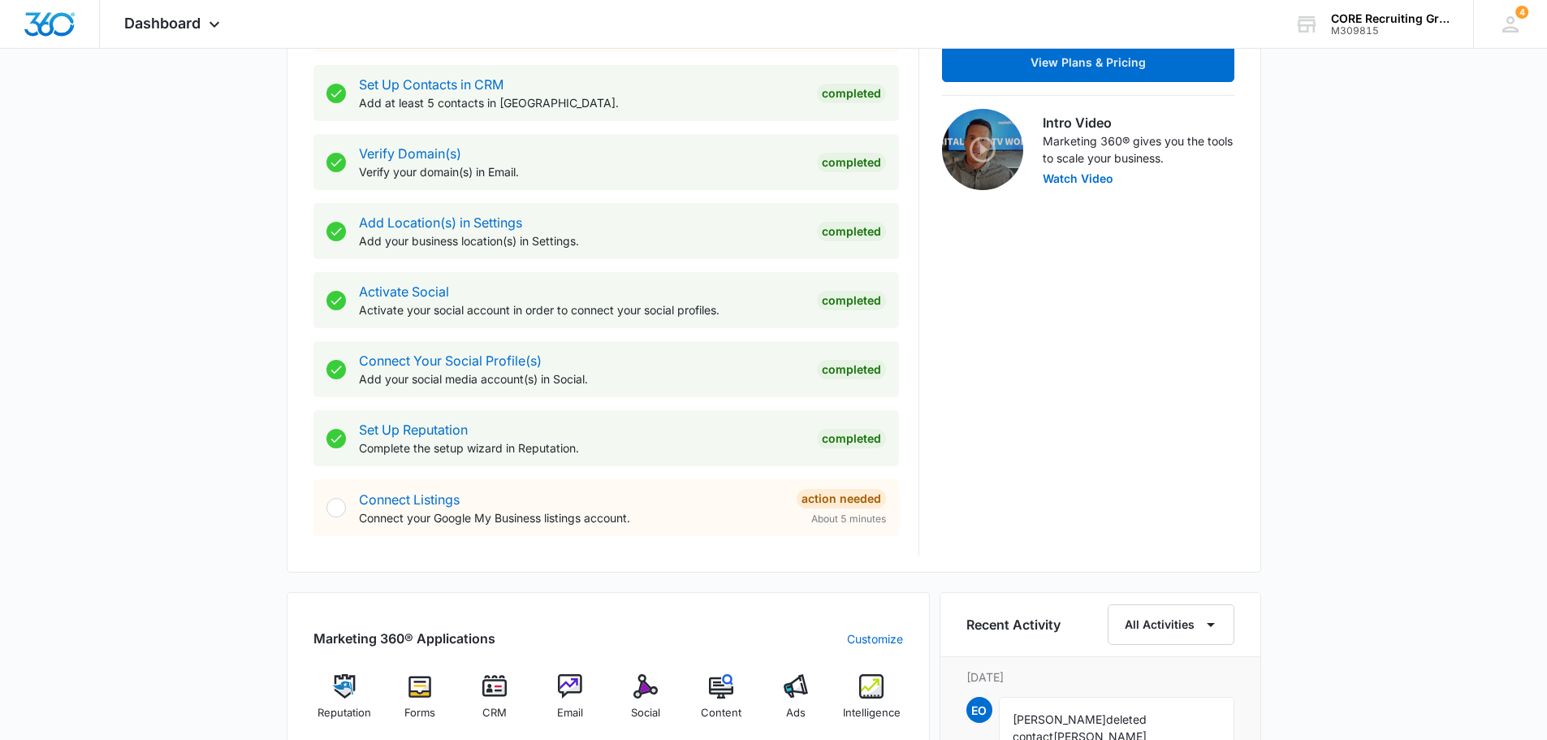
scroll to position [244, 0]
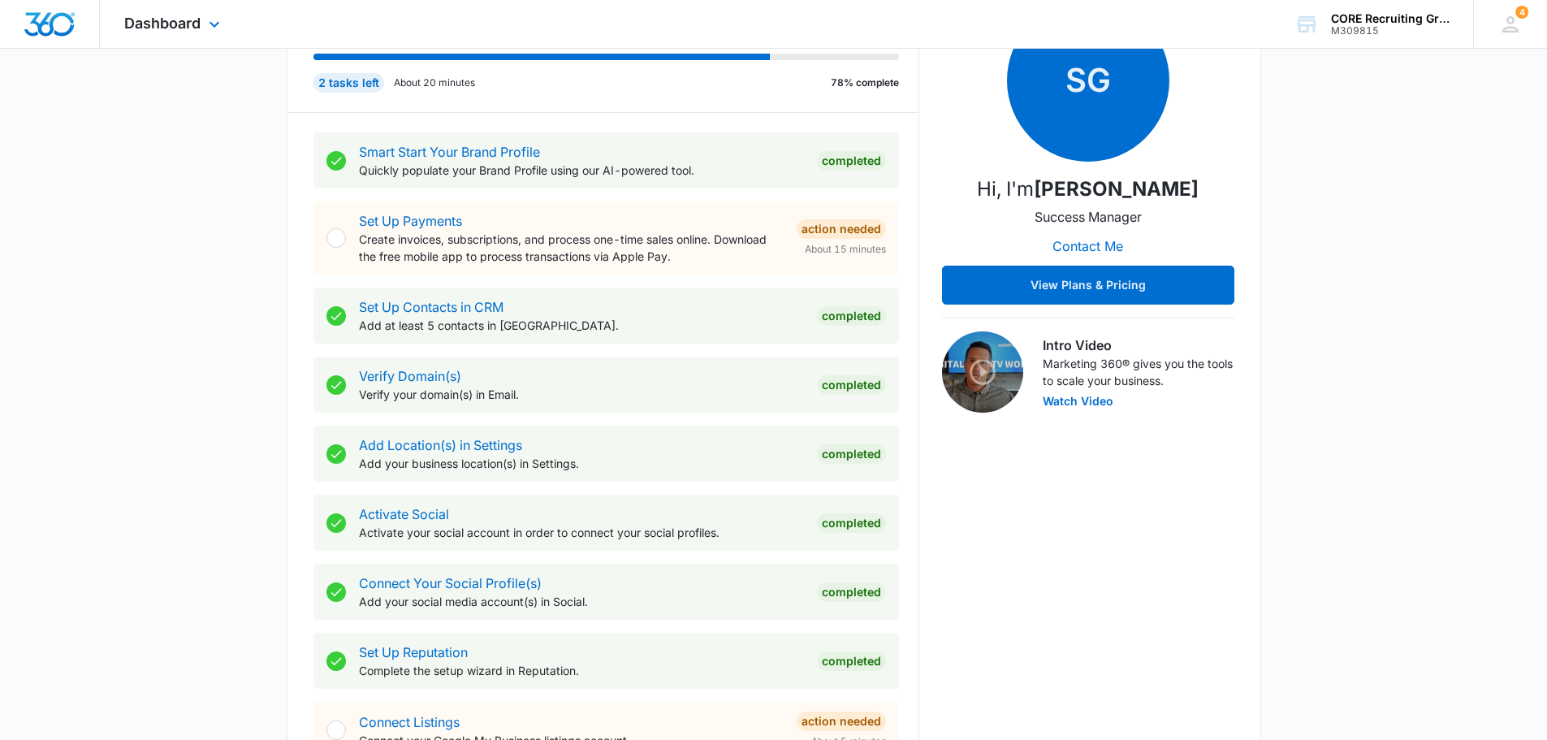
click at [46, 34] on img "Dashboard" at bounding box center [50, 24] width 52 height 24
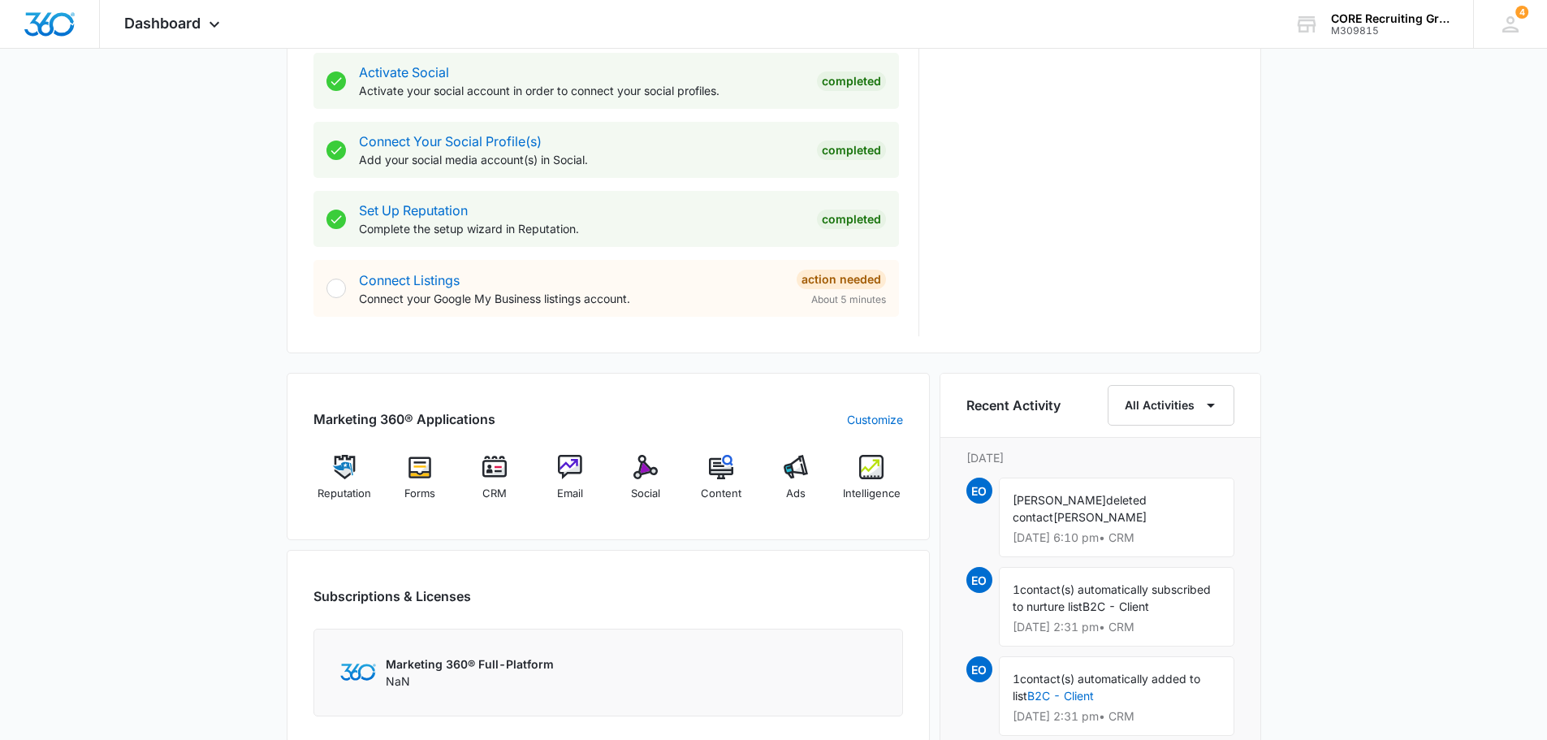
scroll to position [893, 0]
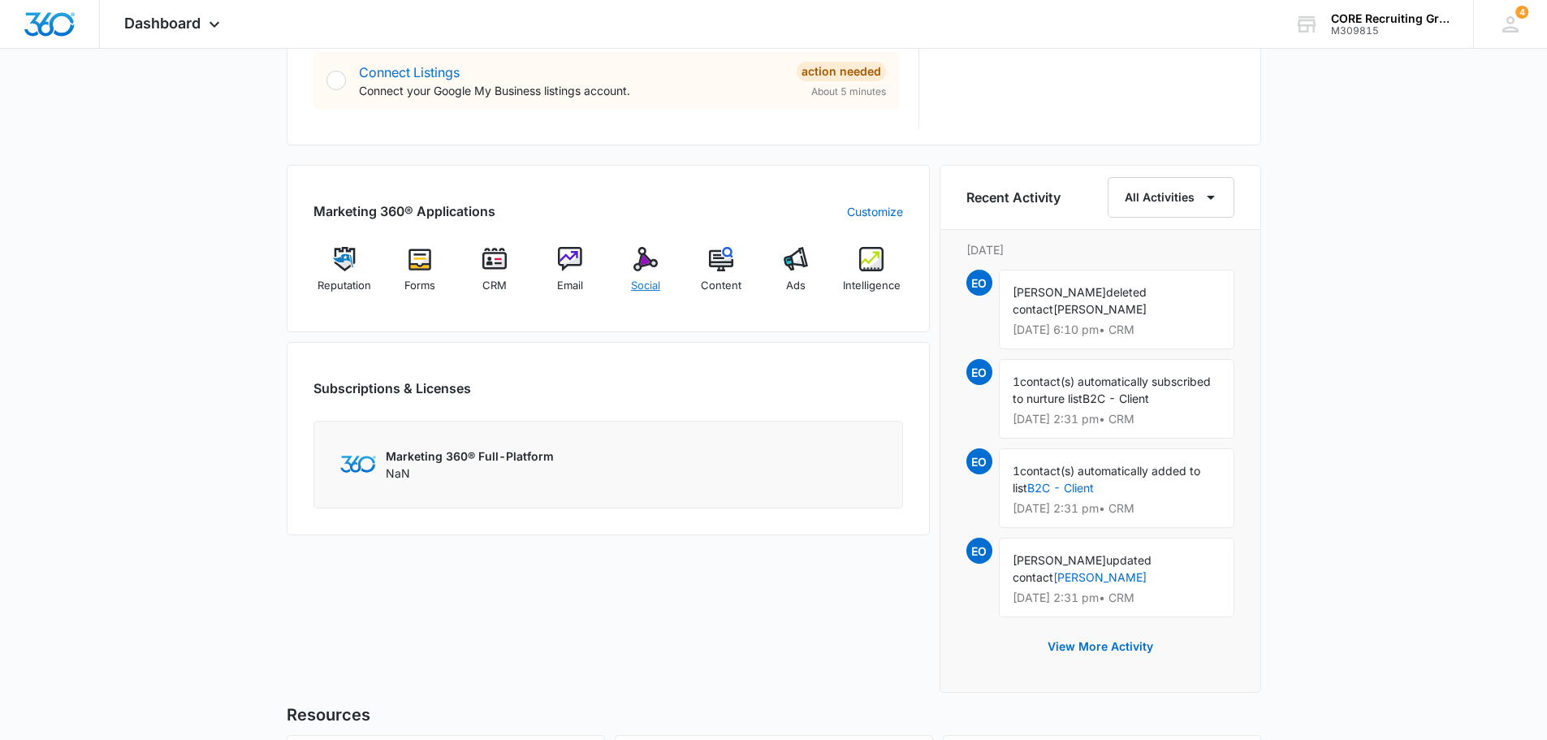
click at [641, 267] on img at bounding box center [645, 259] width 24 height 24
